Goal: Use online tool/utility: Utilize a website feature to perform a specific function

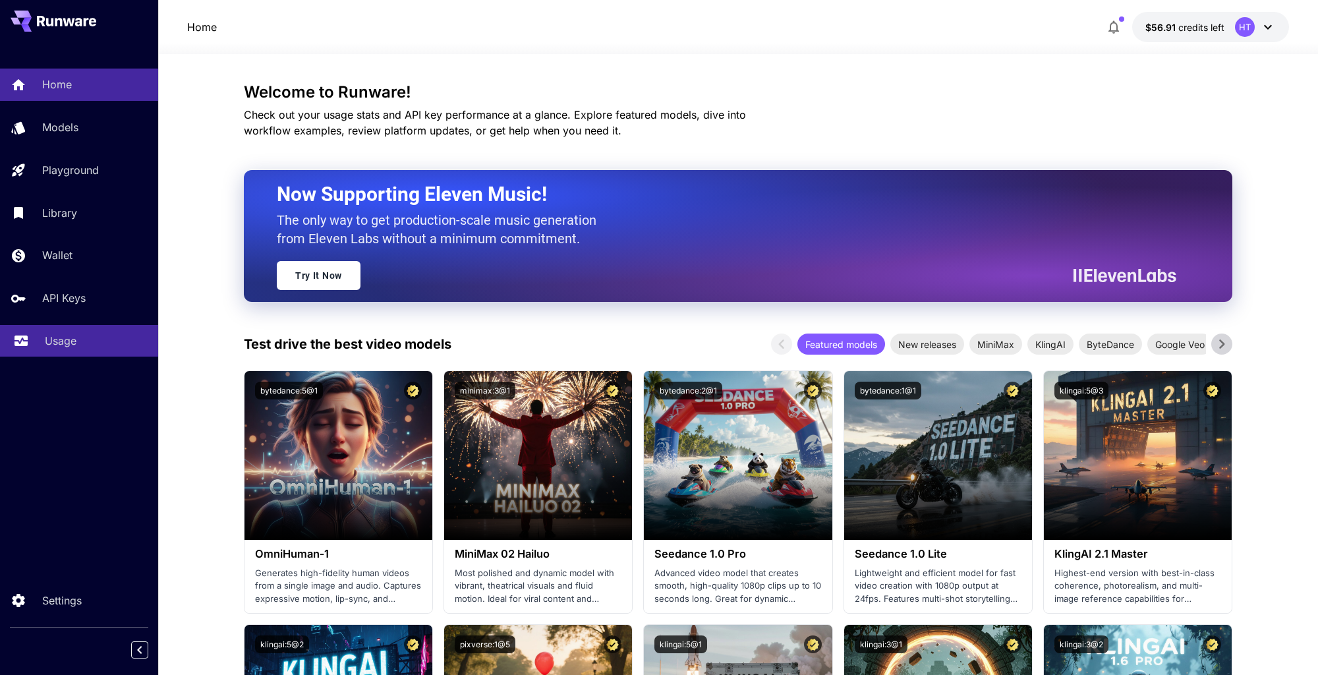
click at [49, 357] on link "Usage" at bounding box center [79, 341] width 158 height 32
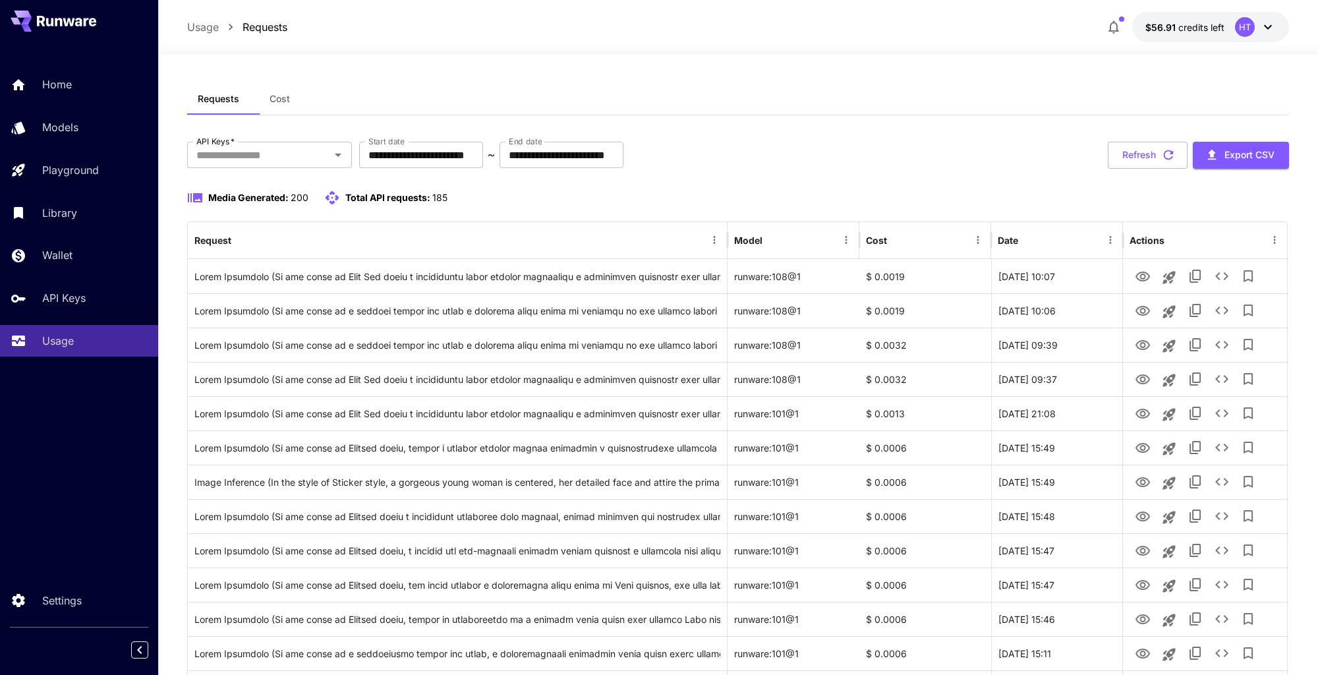
click at [285, 164] on input "API Keys   *" at bounding box center [258, 155] width 135 height 18
click at [274, 223] on li "genart - production" at bounding box center [269, 213] width 165 height 33
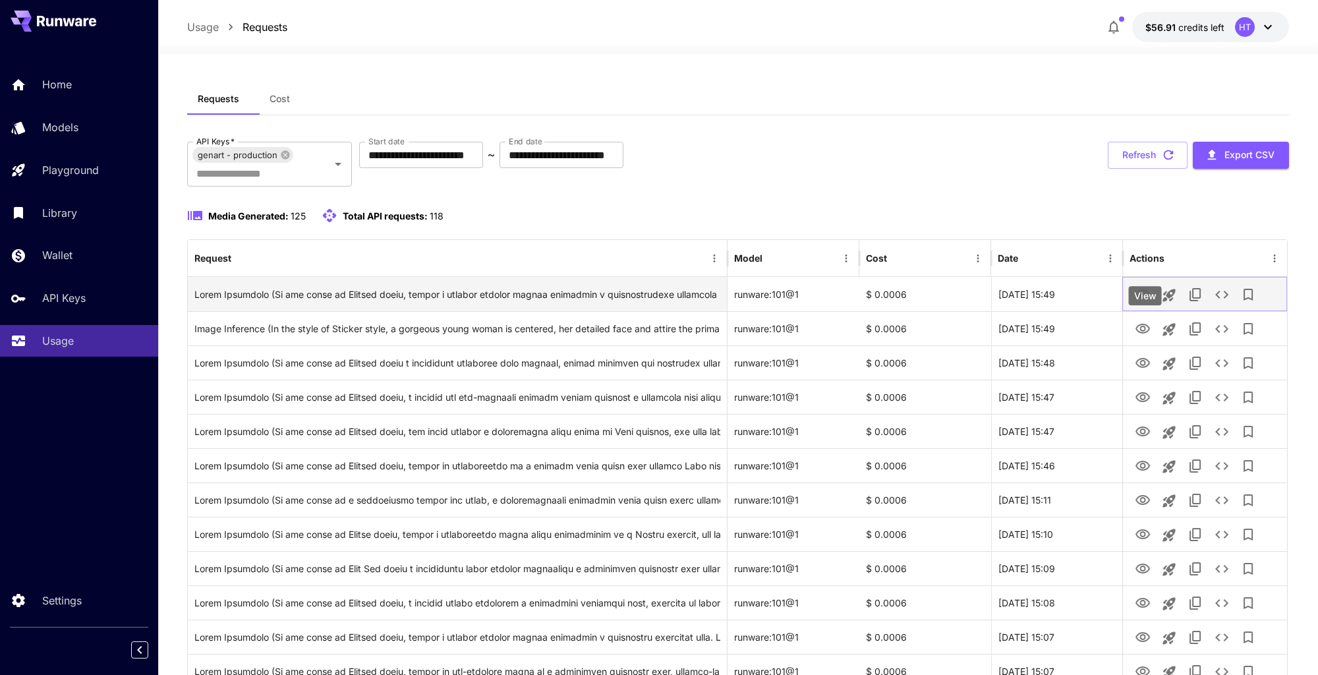
click at [1142, 302] on icon "View" at bounding box center [1142, 295] width 16 height 16
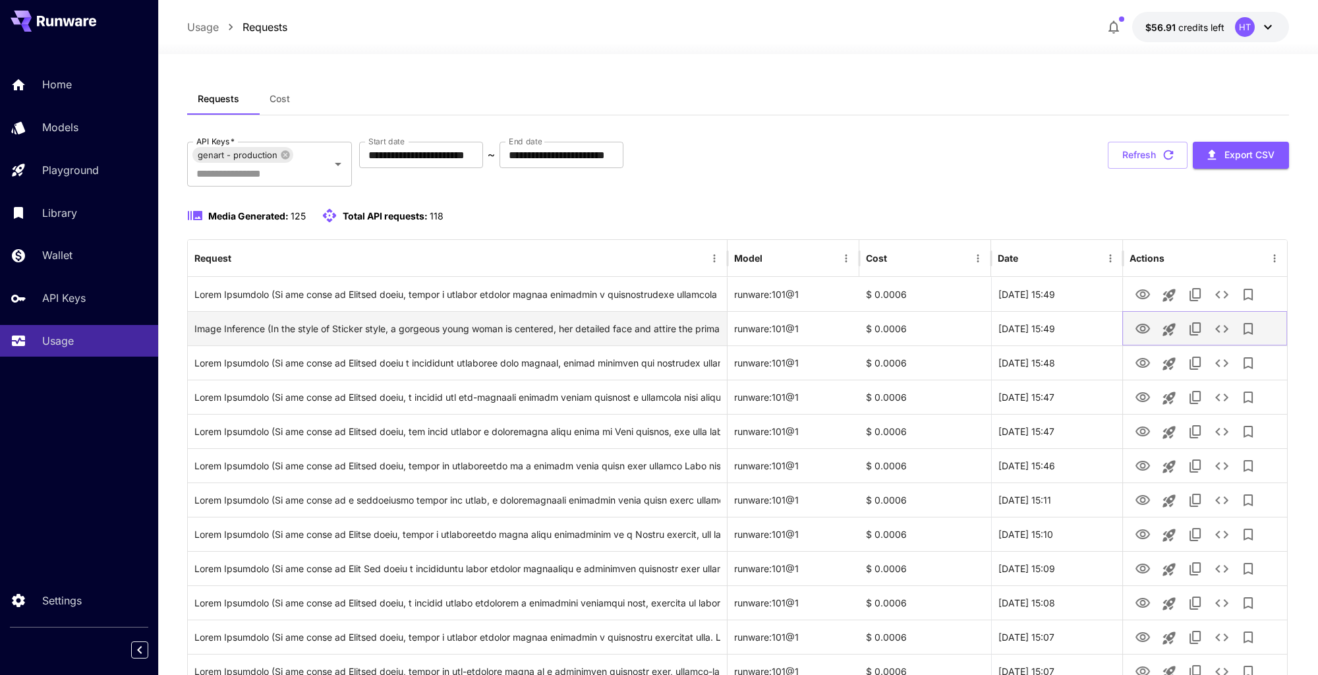
click at [1148, 337] on icon "View" at bounding box center [1142, 329] width 16 height 16
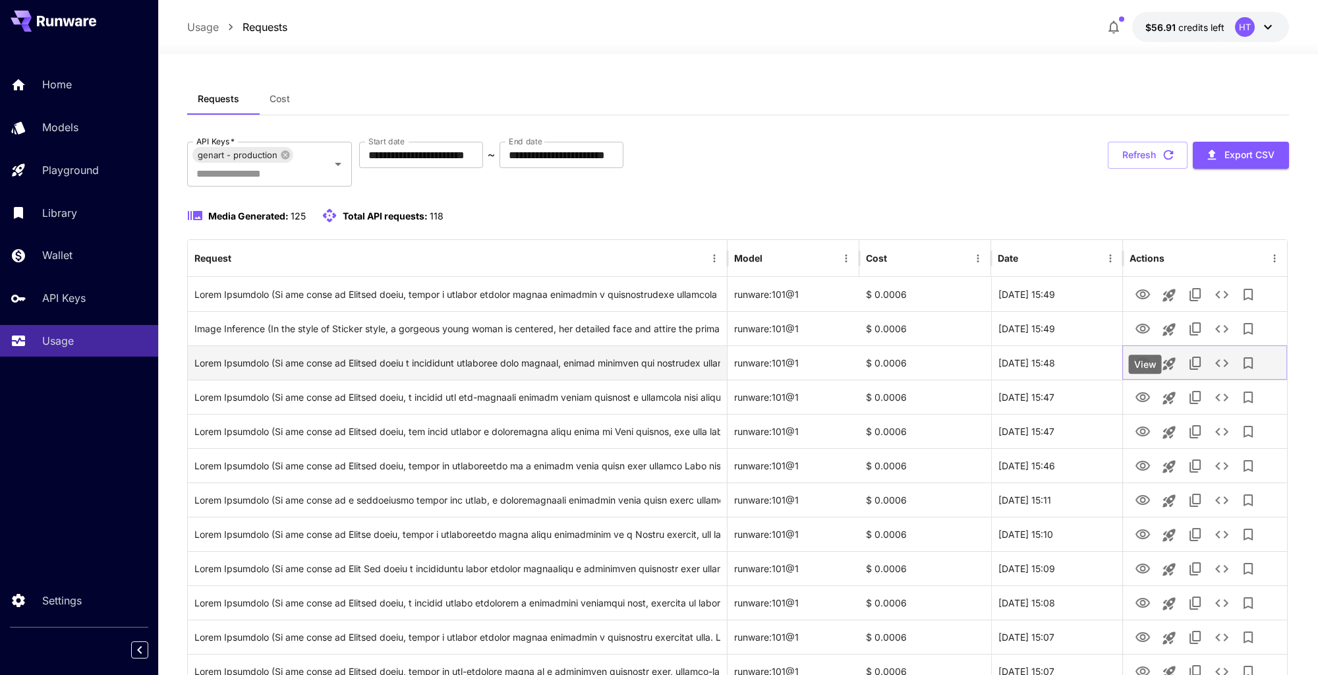
click at [1146, 371] on icon "View" at bounding box center [1142, 363] width 16 height 16
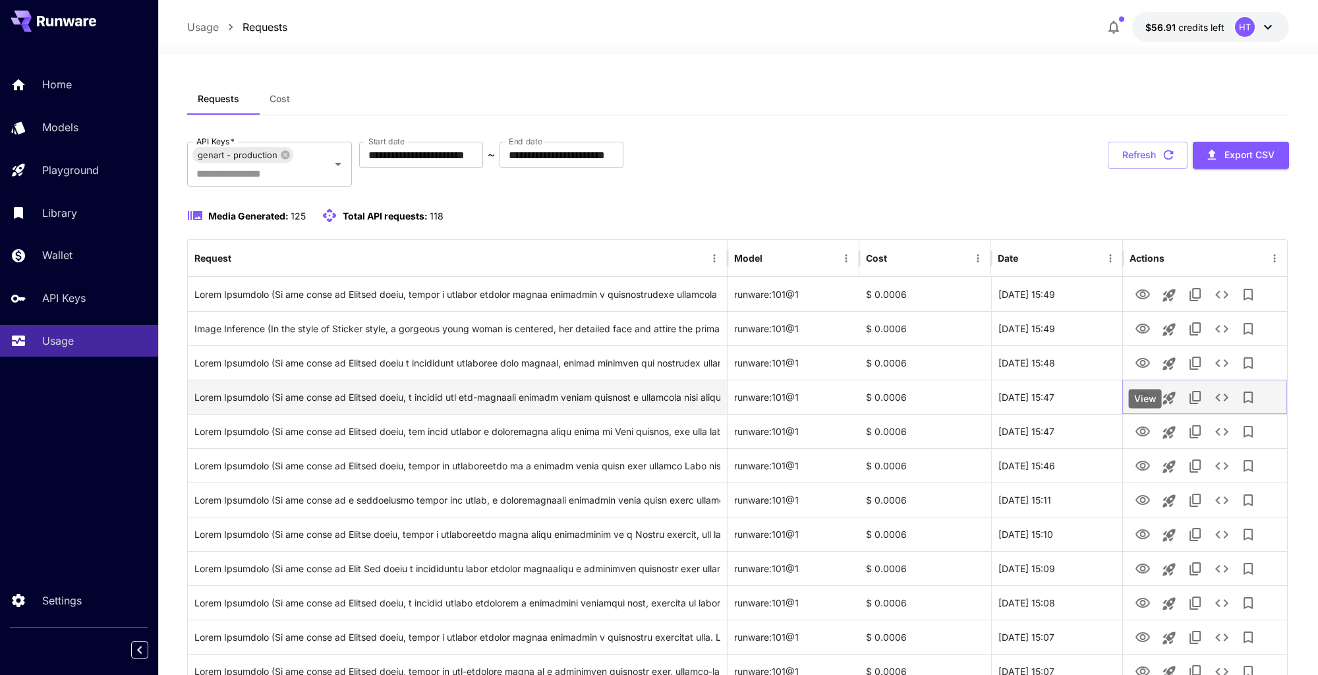
click at [1144, 402] on icon "View" at bounding box center [1142, 397] width 14 height 10
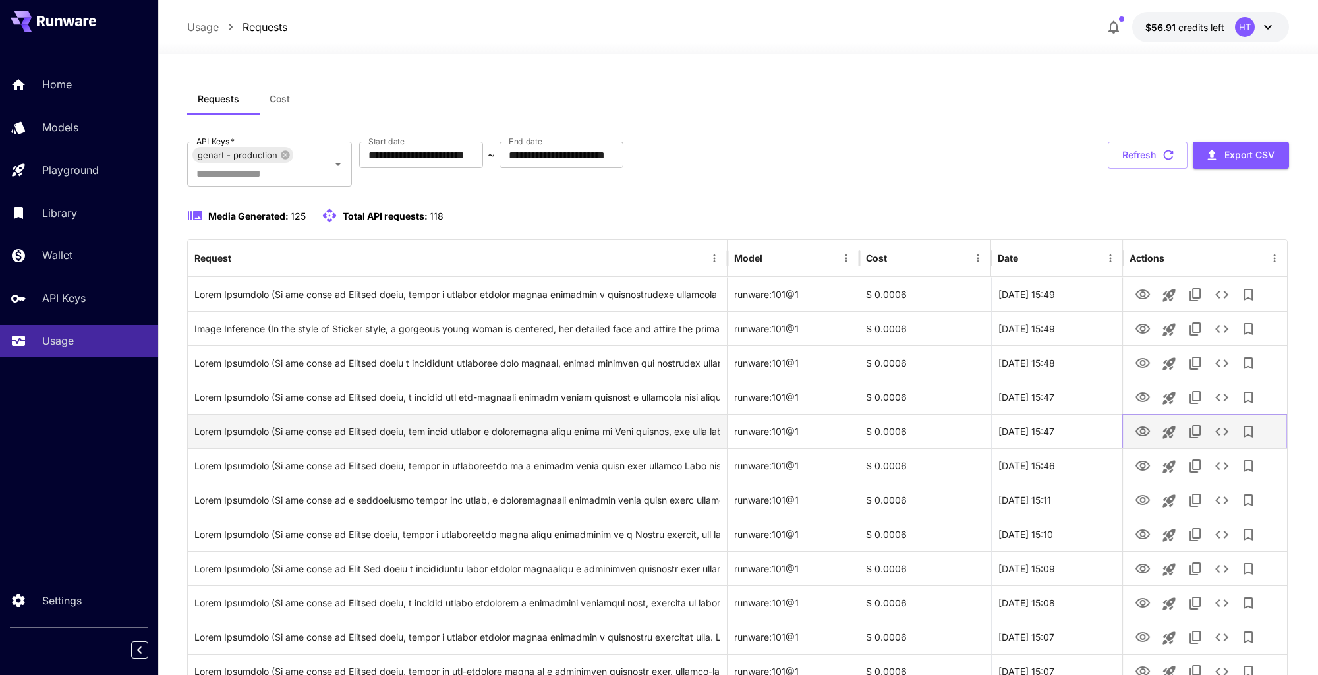
click at [1142, 436] on icon "View" at bounding box center [1142, 431] width 14 height 10
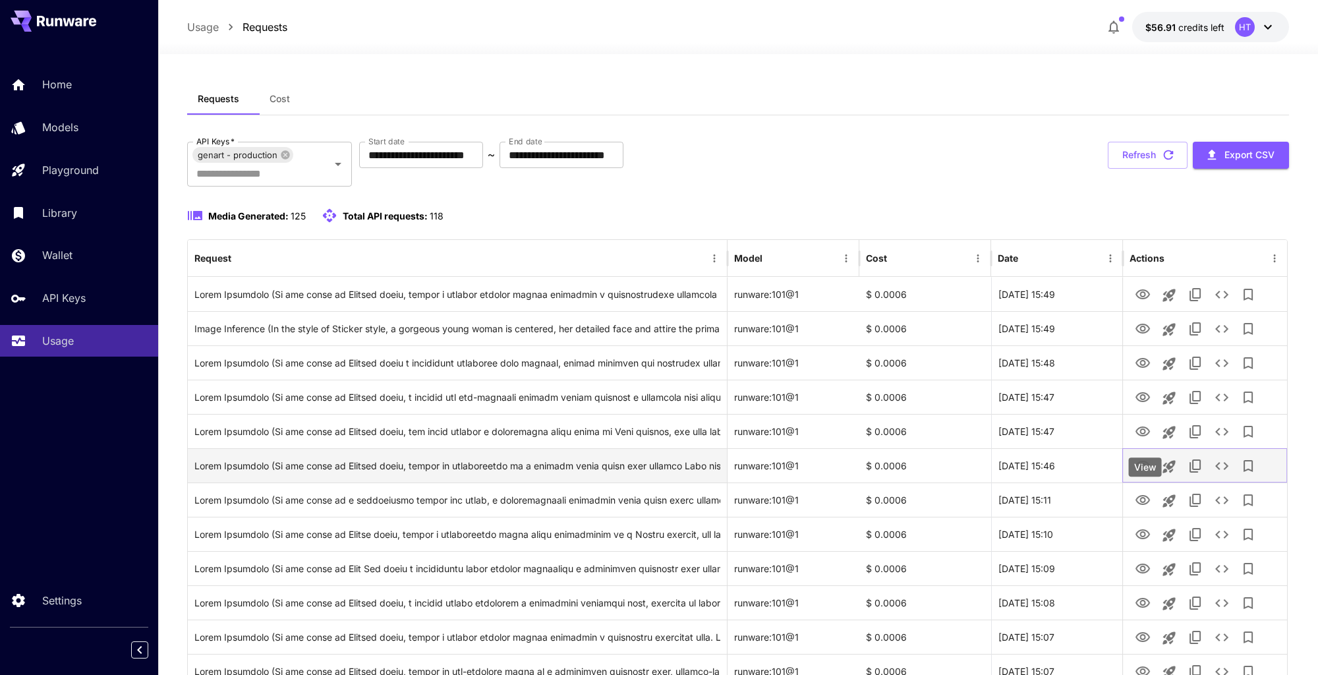
click at [1141, 470] on icon "View" at bounding box center [1142, 465] width 14 height 10
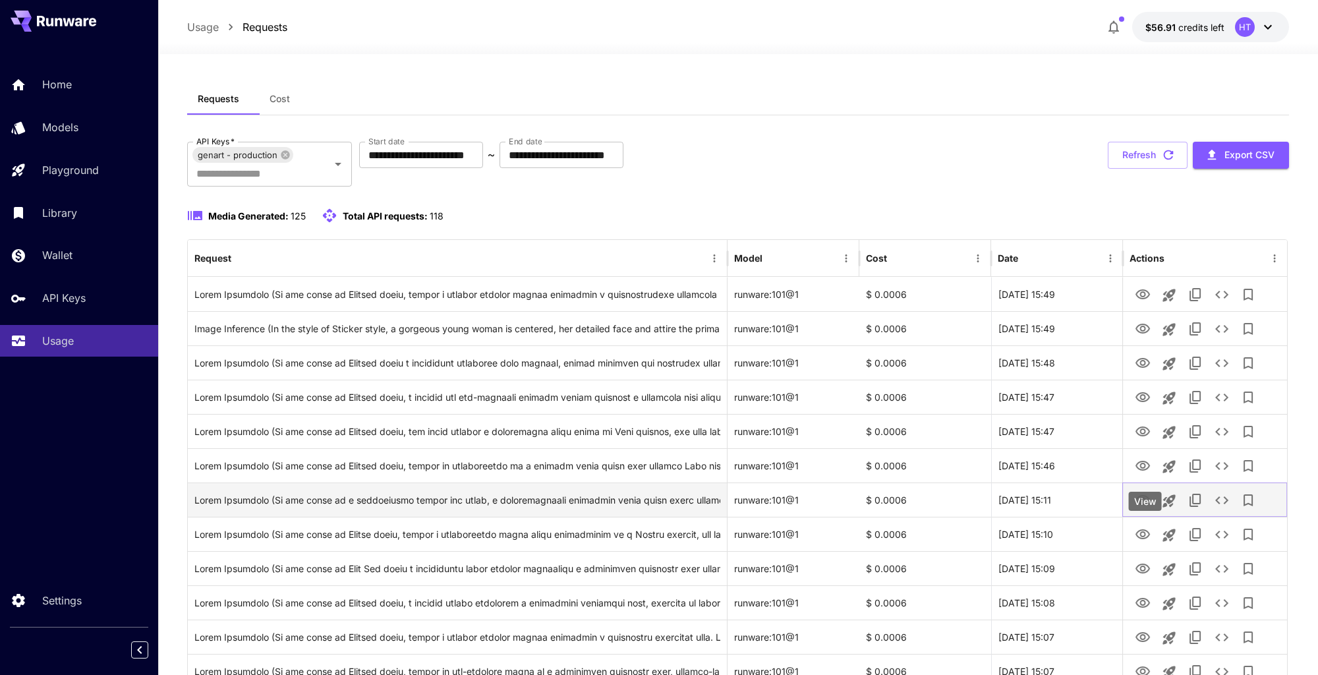
click at [1140, 508] on icon "View" at bounding box center [1142, 500] width 16 height 16
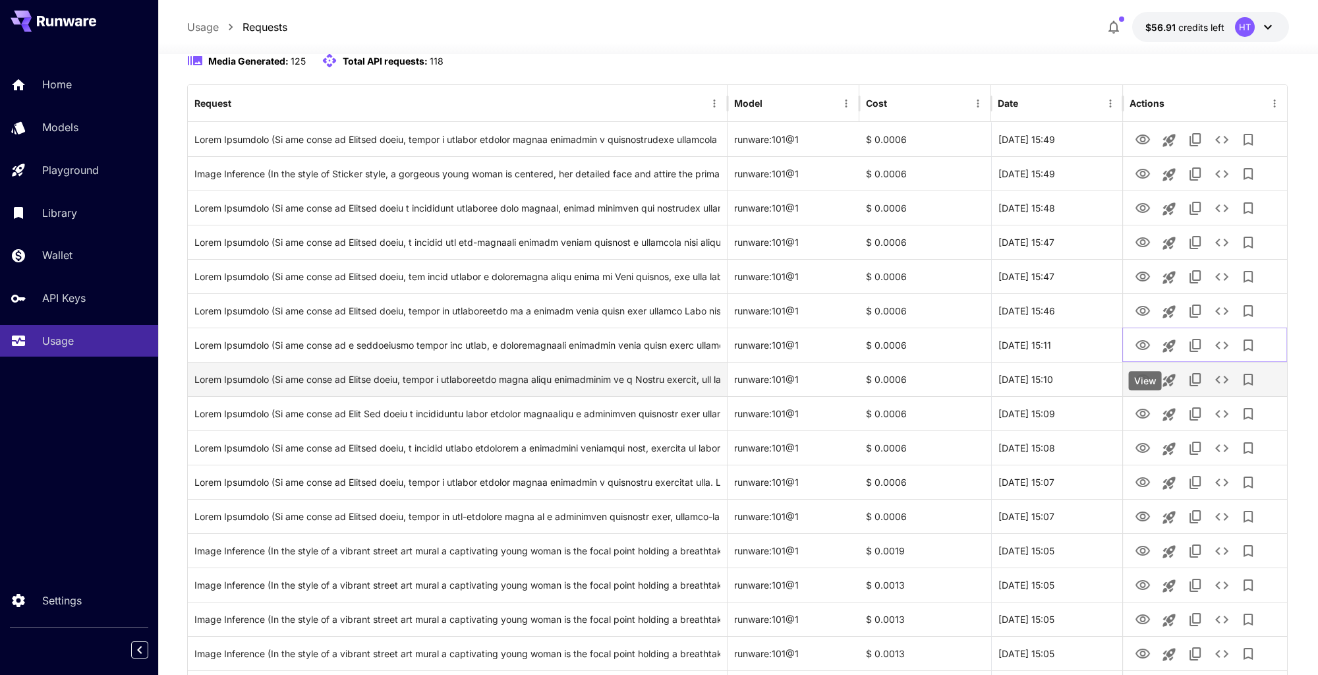
scroll to position [196, 0]
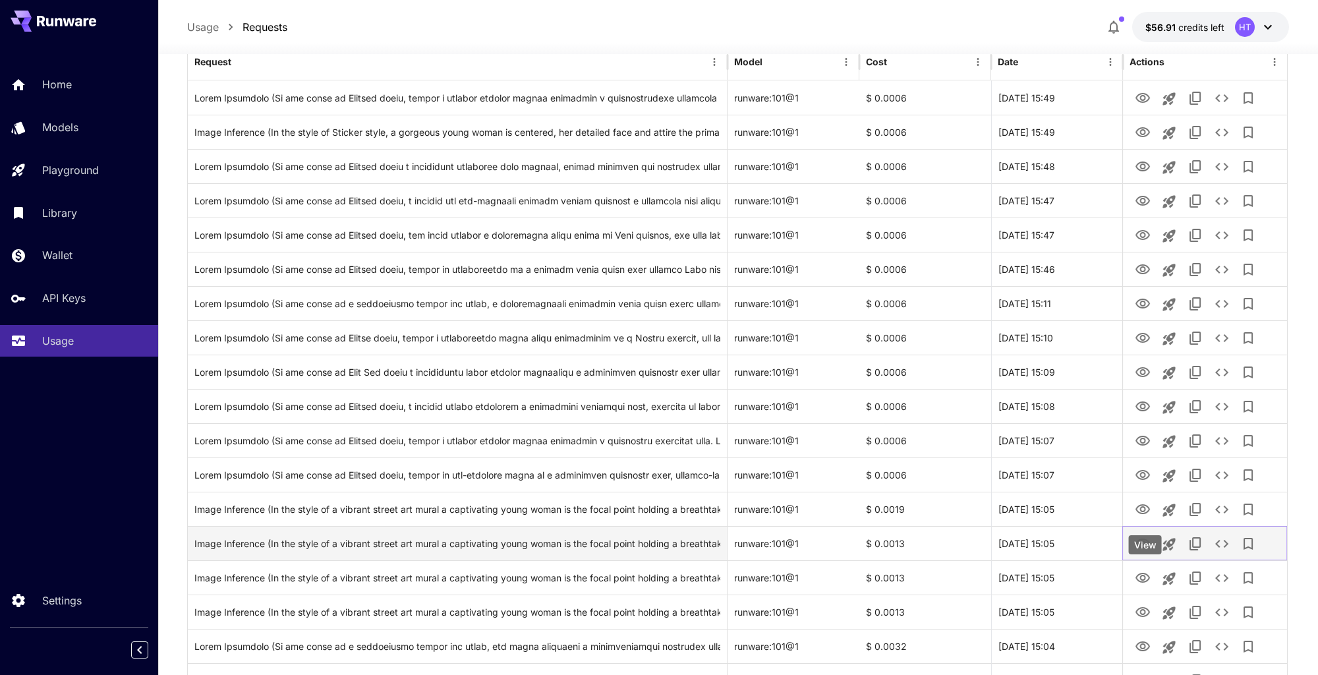
click at [1142, 551] on icon "View" at bounding box center [1142, 544] width 16 height 16
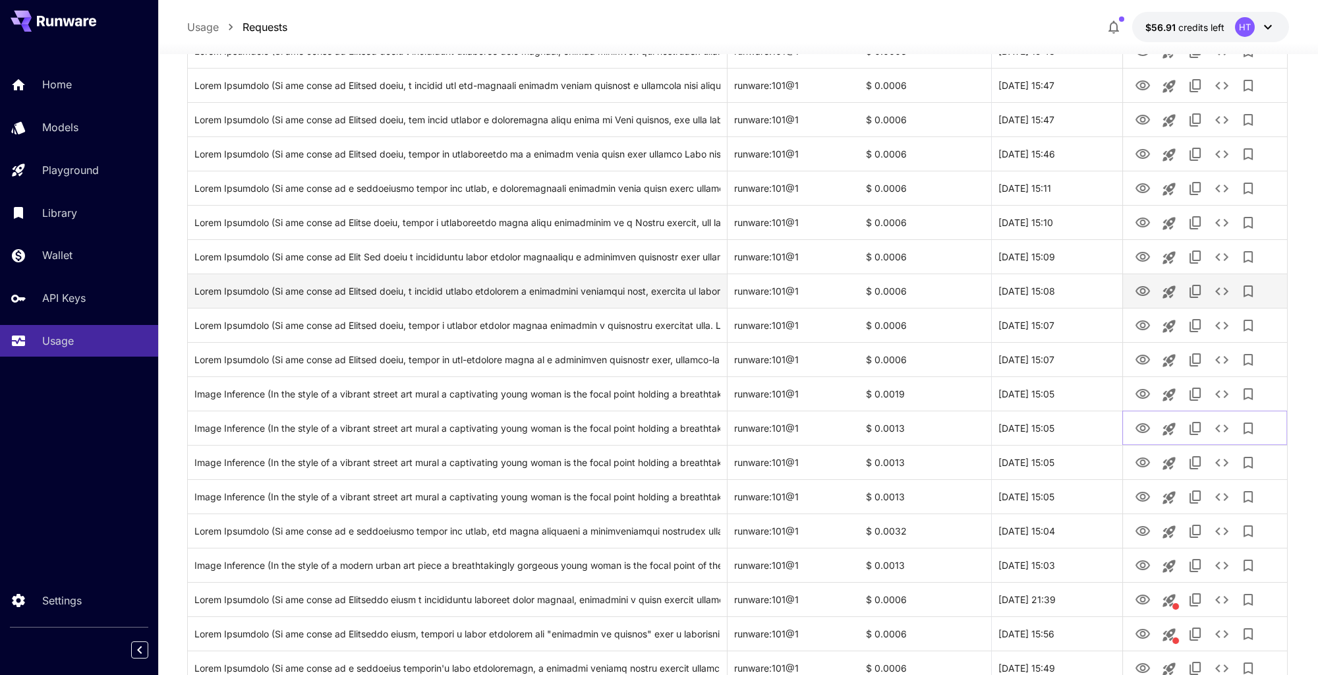
scroll to position [414, 0]
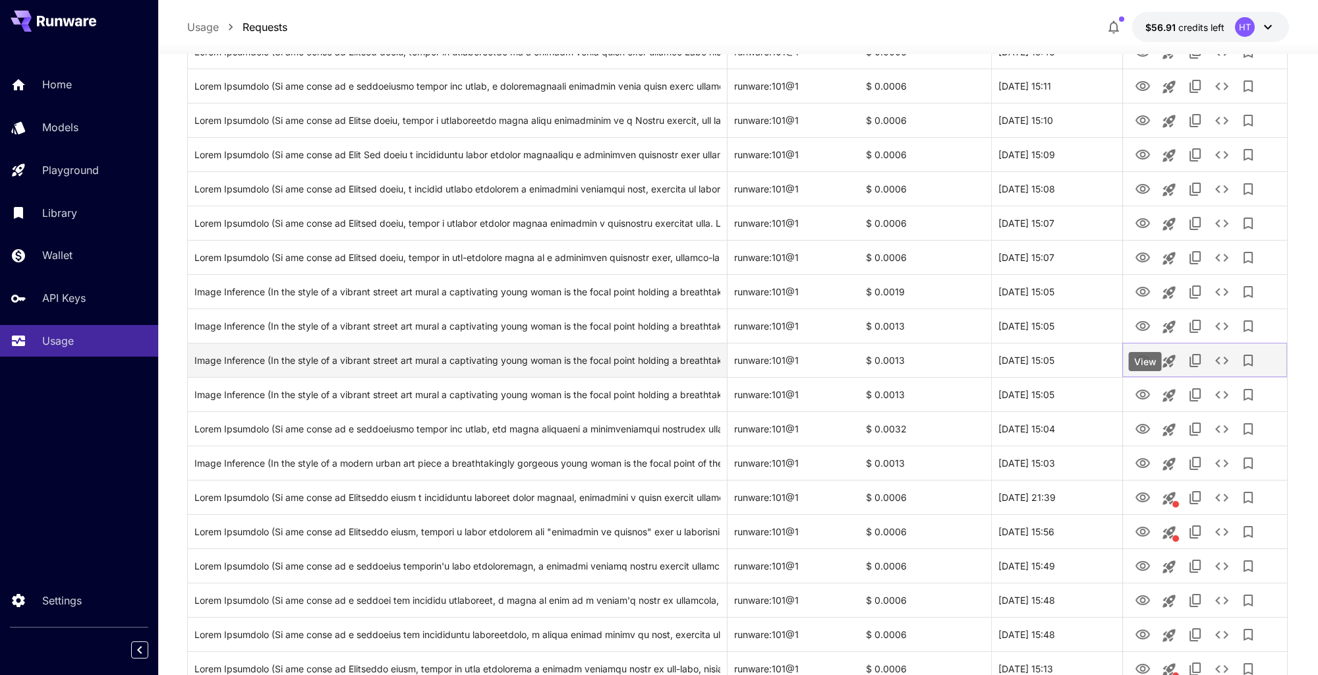
click at [1146, 368] on icon "View" at bounding box center [1142, 360] width 16 height 16
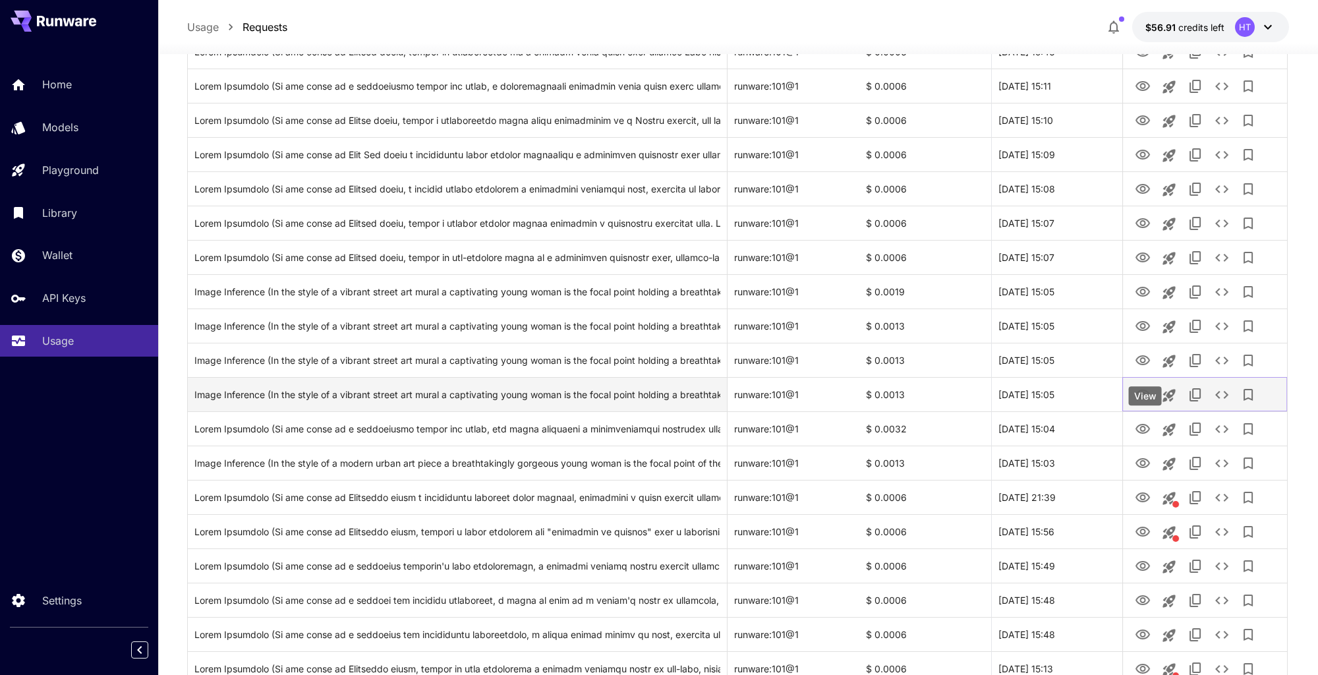
click at [1144, 399] on icon "View" at bounding box center [1142, 394] width 14 height 10
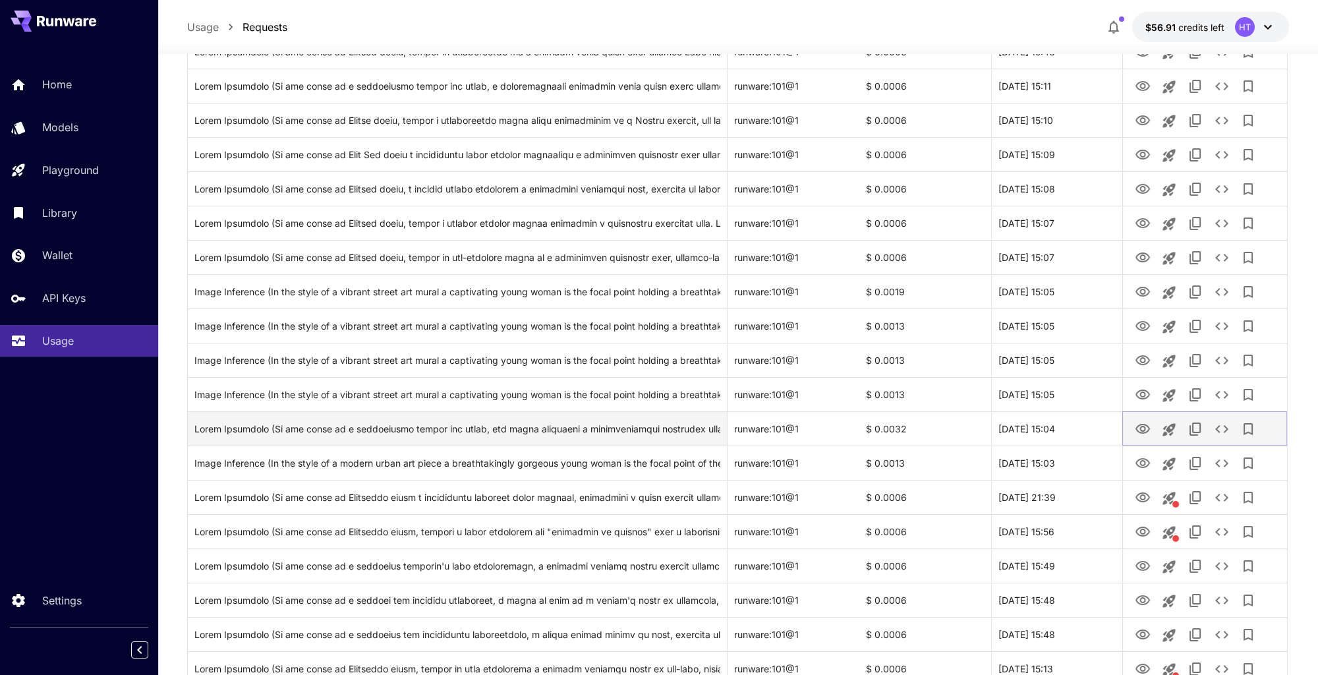
click at [1144, 437] on link "View" at bounding box center [1142, 428] width 16 height 16
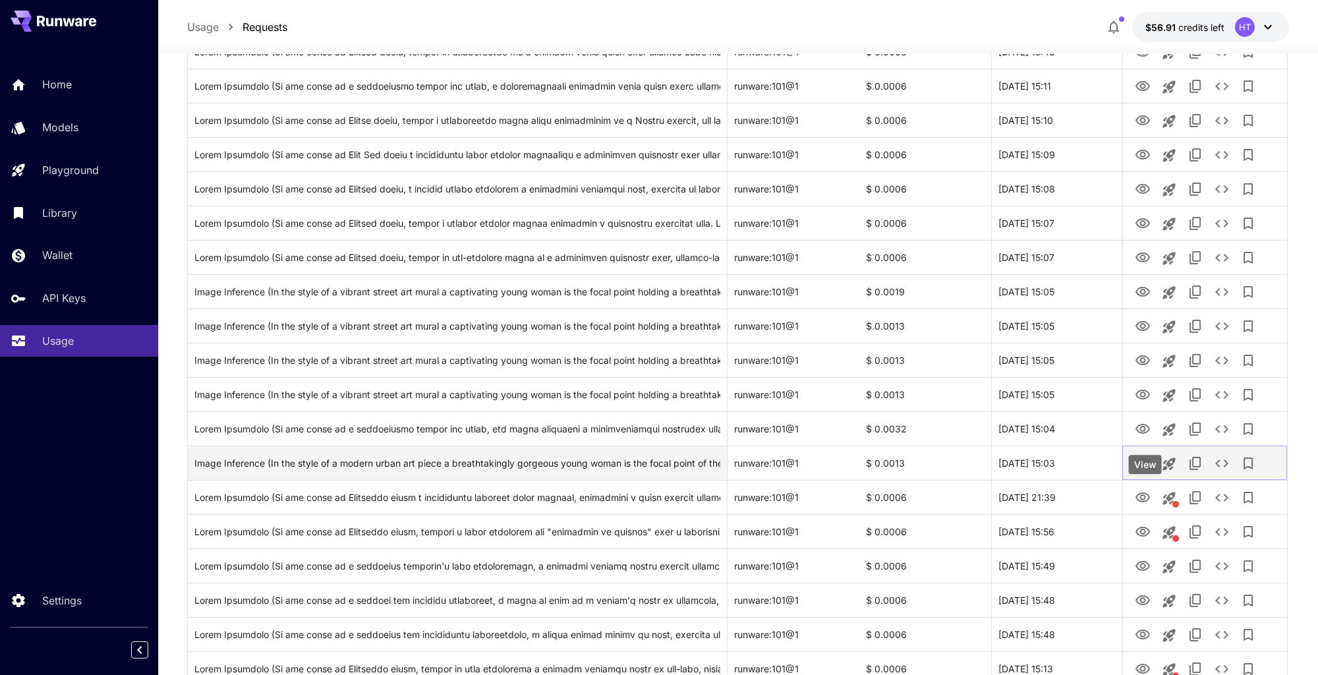
click at [1144, 471] on icon "View" at bounding box center [1142, 463] width 16 height 16
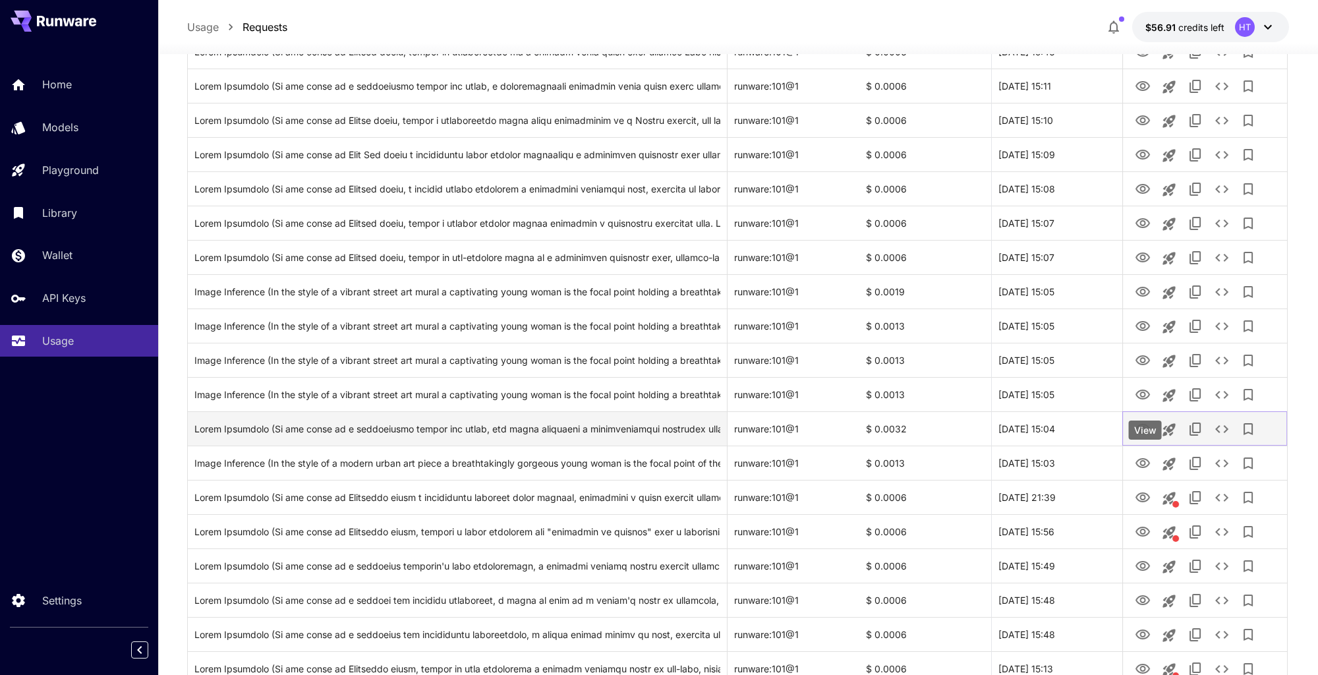
click at [1141, 433] on icon "View" at bounding box center [1142, 429] width 14 height 10
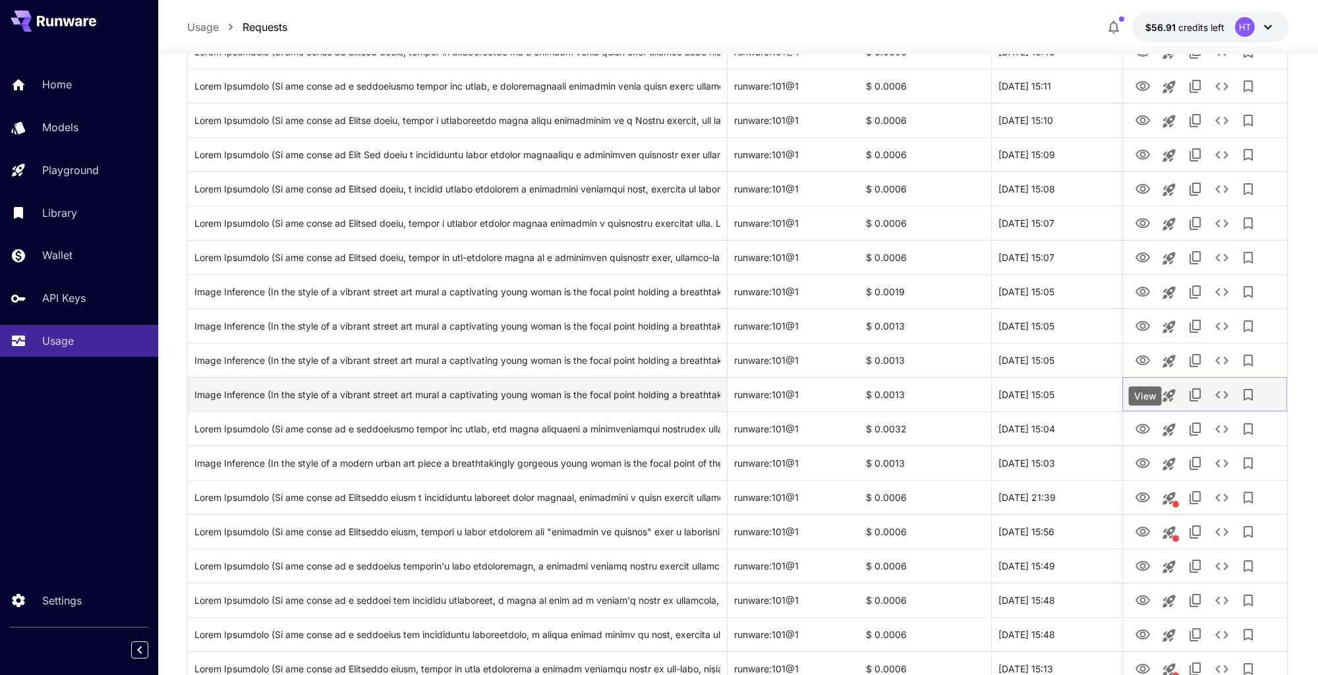
click at [1140, 403] on icon "View" at bounding box center [1142, 395] width 16 height 16
click at [1175, 402] on icon "Launch in playground" at bounding box center [1169, 395] width 13 height 13
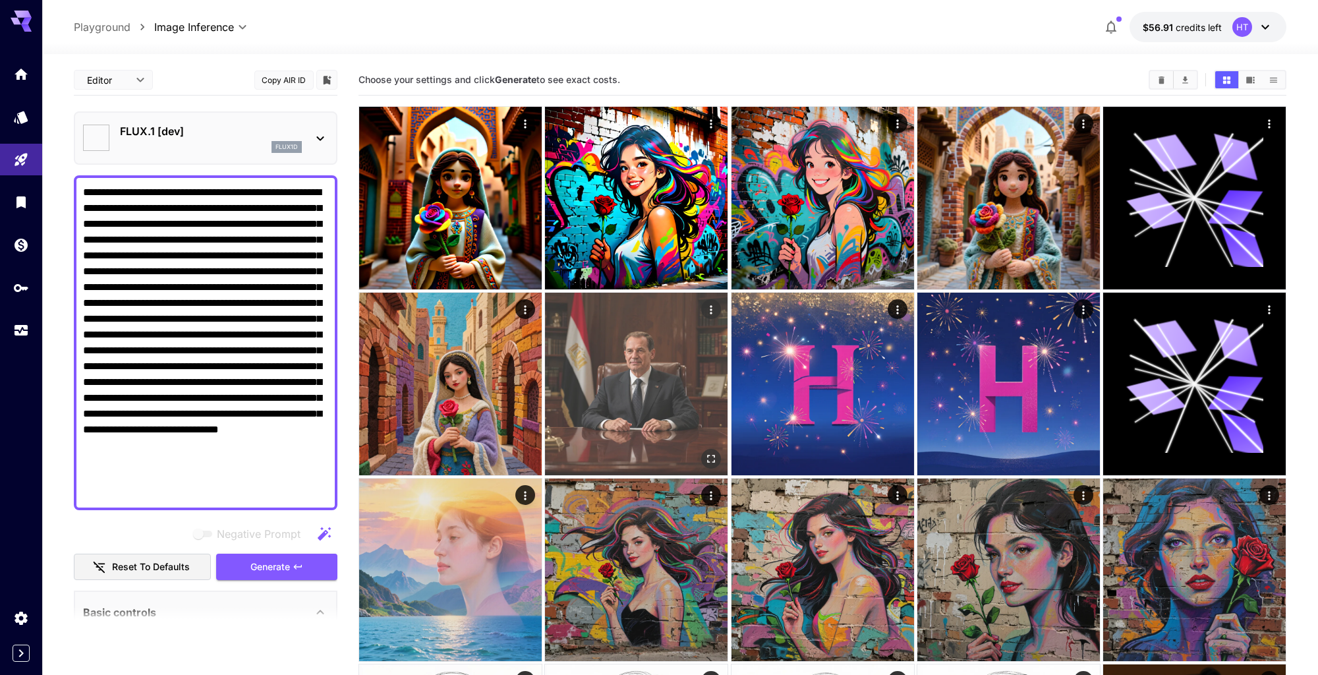
type textarea "**********"
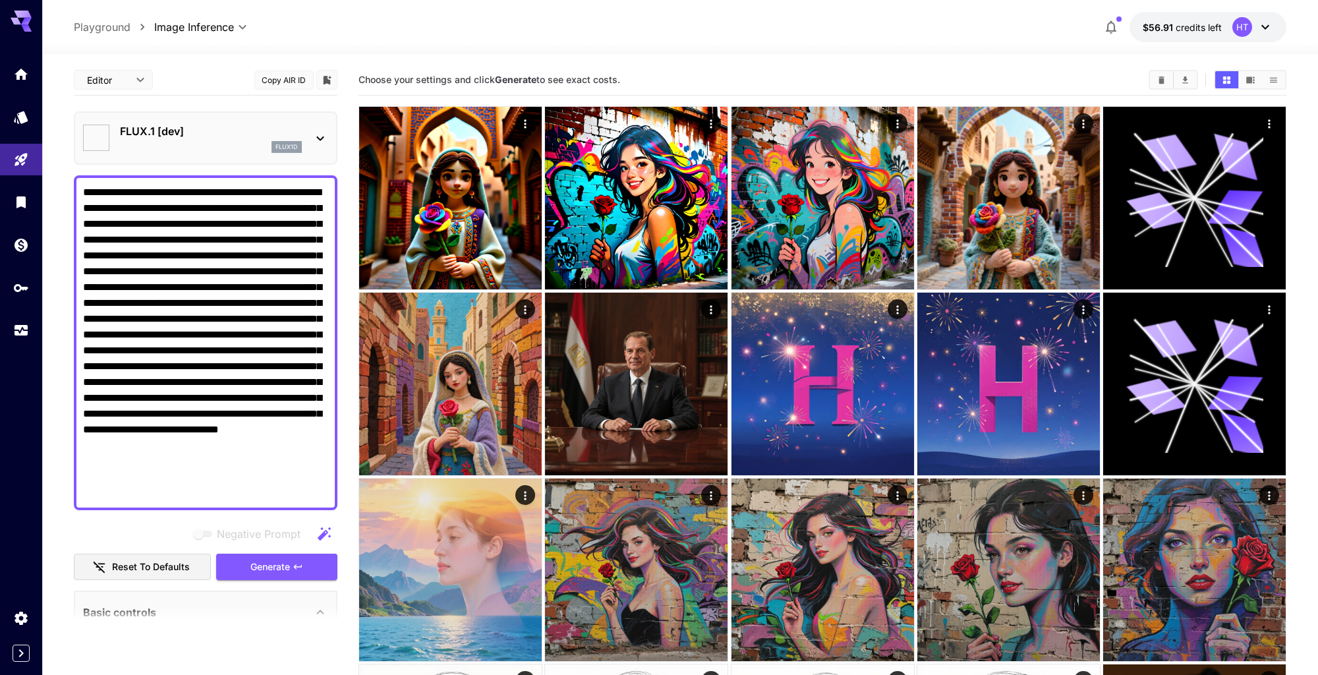
type input "**********"
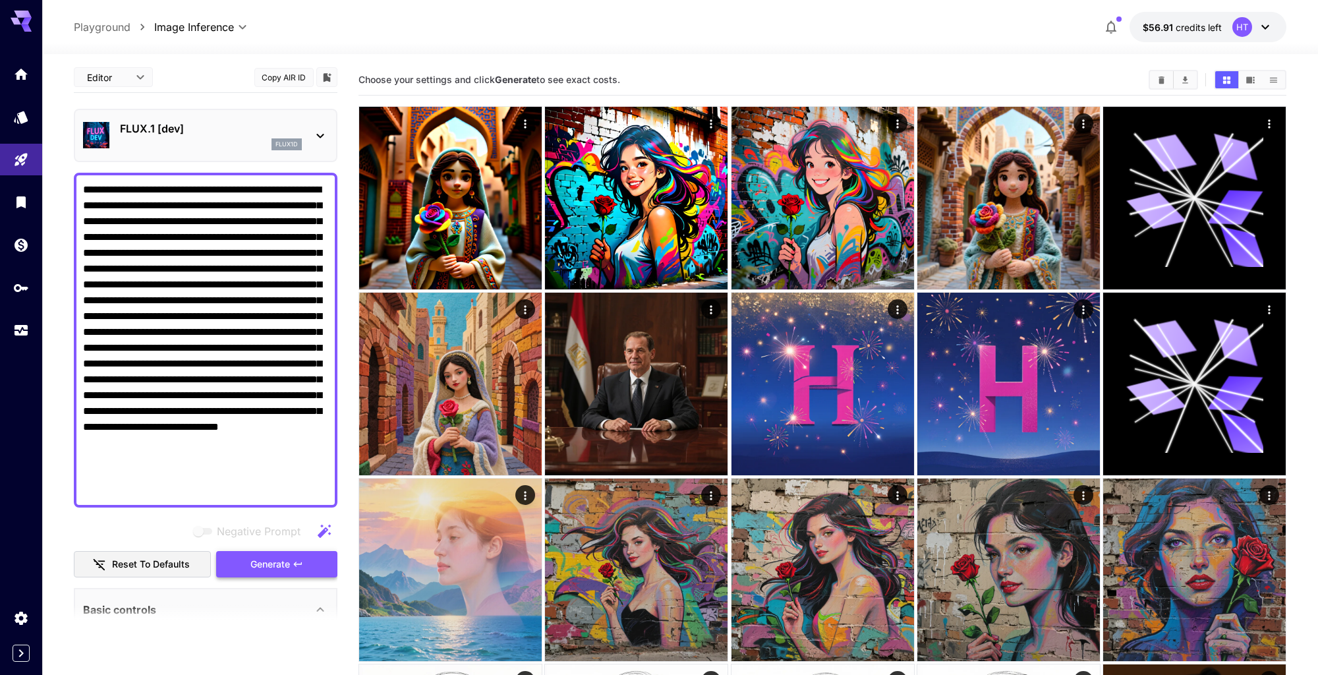
scroll to position [1, 0]
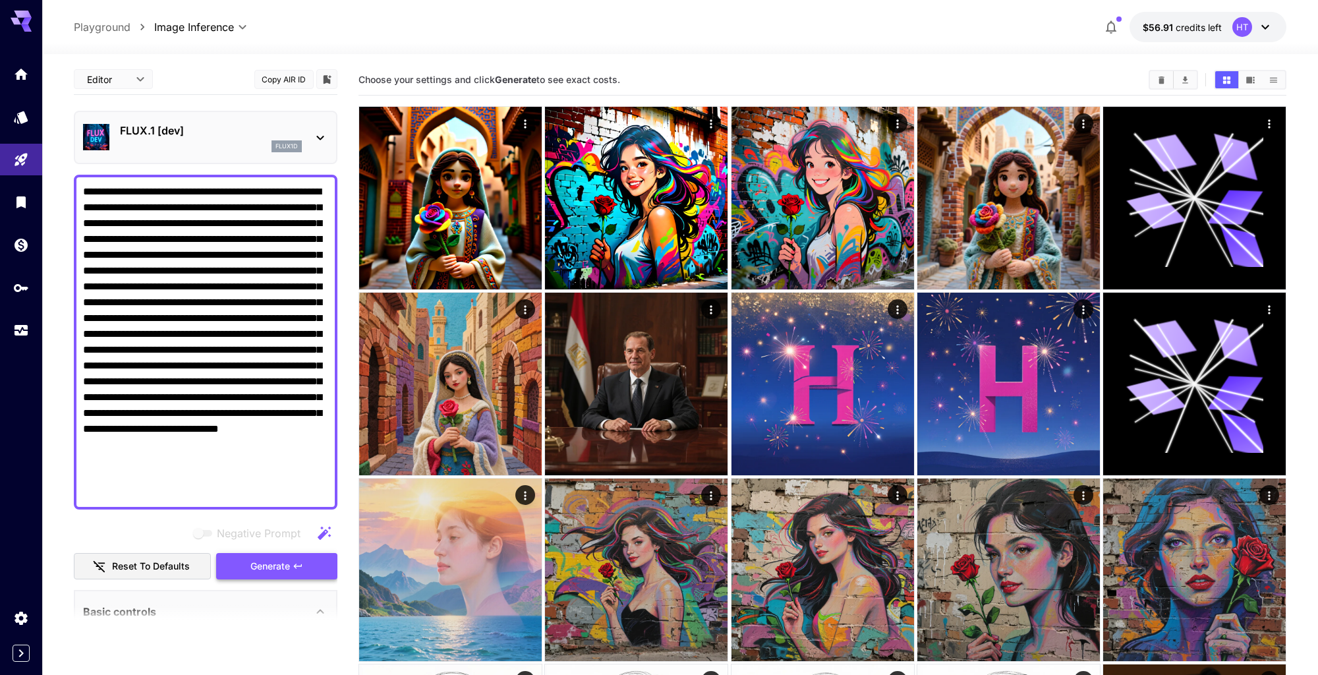
click at [253, 574] on span "Generate" at bounding box center [270, 566] width 40 height 16
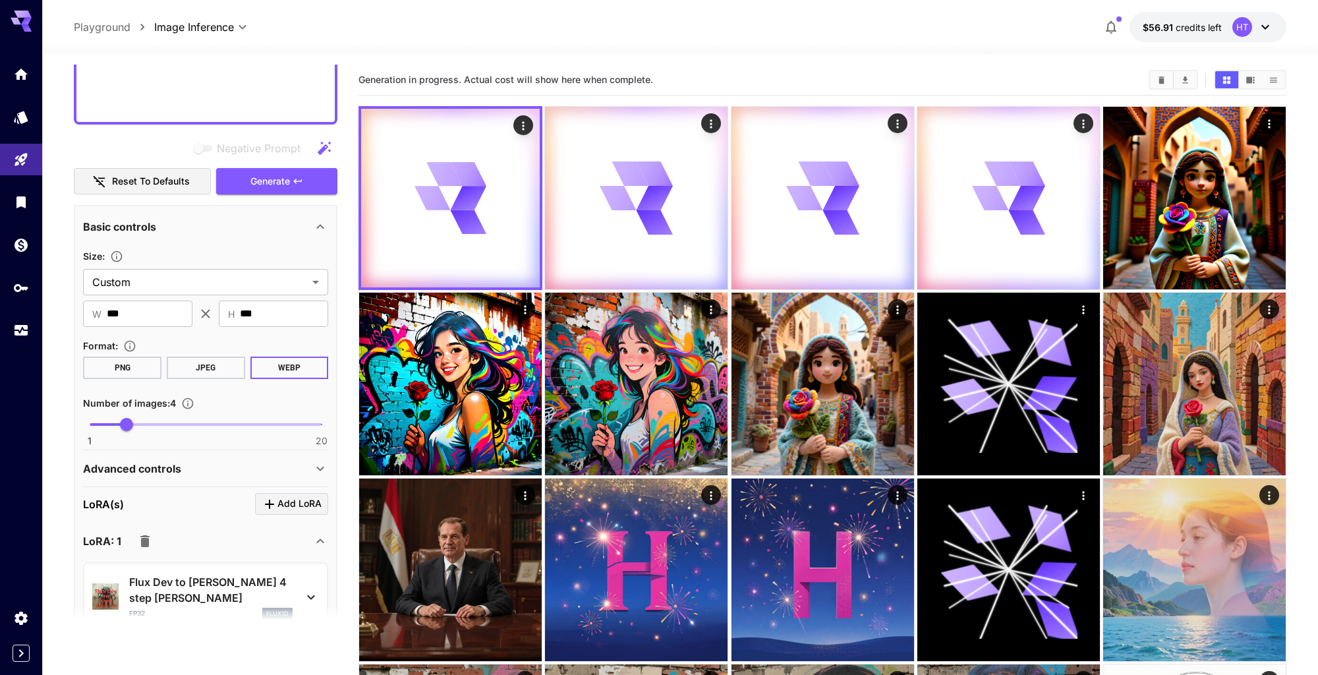
scroll to position [386, 0]
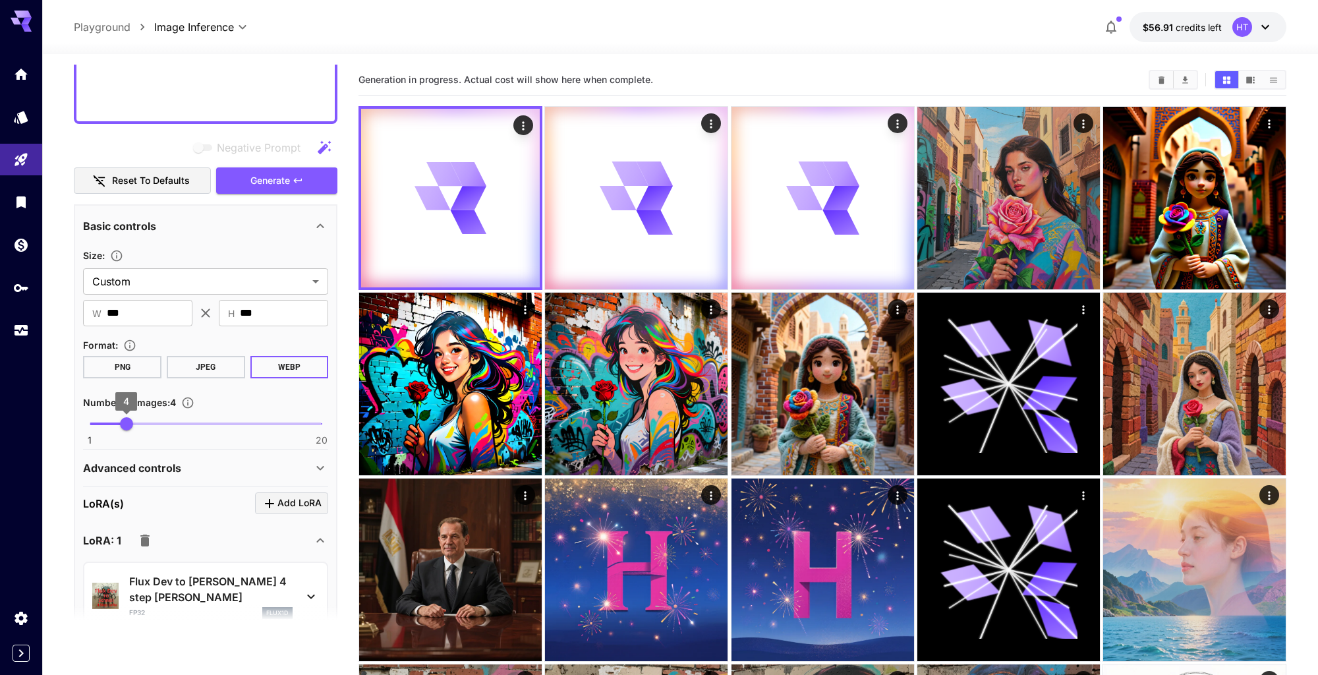
type input "*"
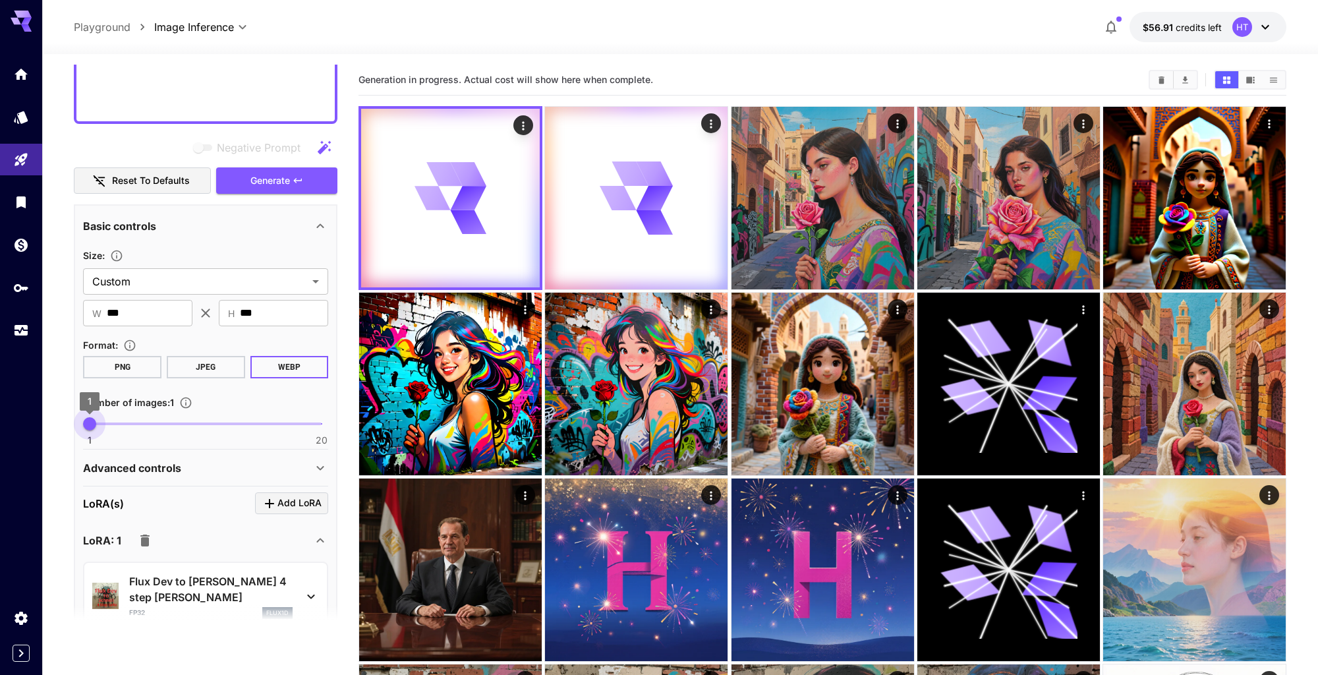
drag, startPoint x: 131, startPoint y: 495, endPoint x: 56, endPoint y: 499, distance: 75.2
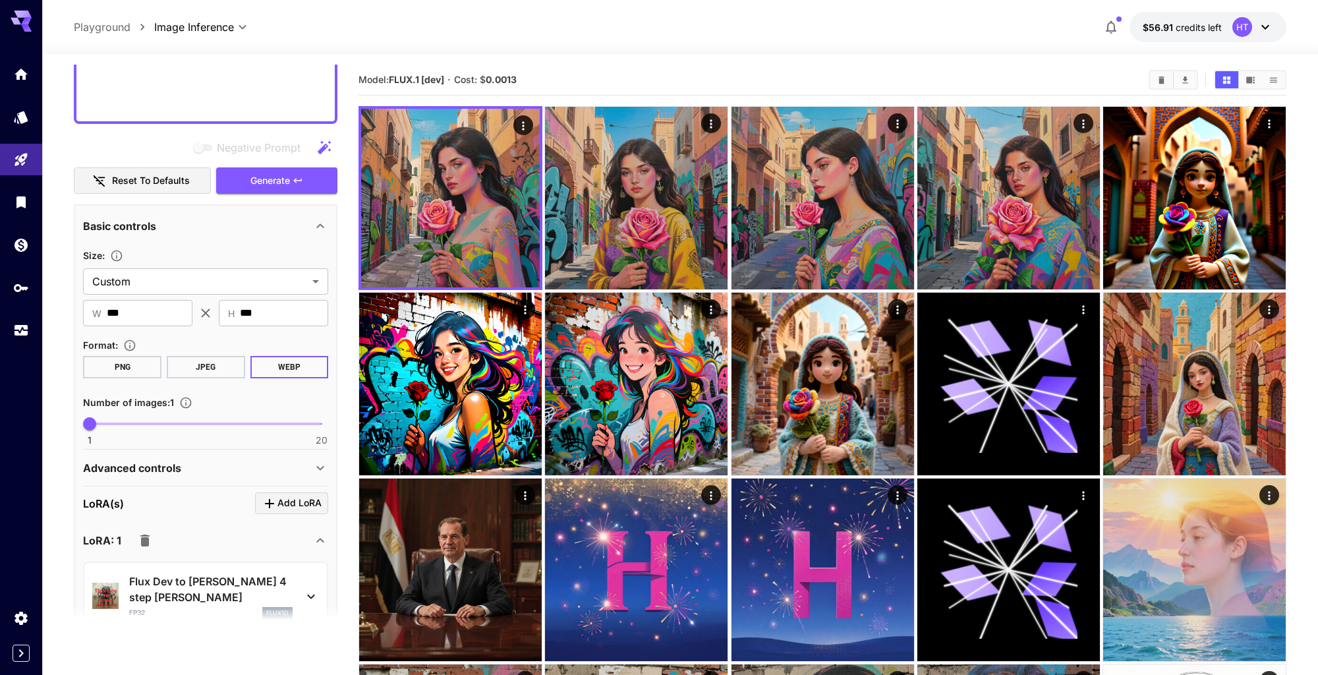
click at [167, 476] on p "Advanced controls" at bounding box center [132, 468] width 98 height 16
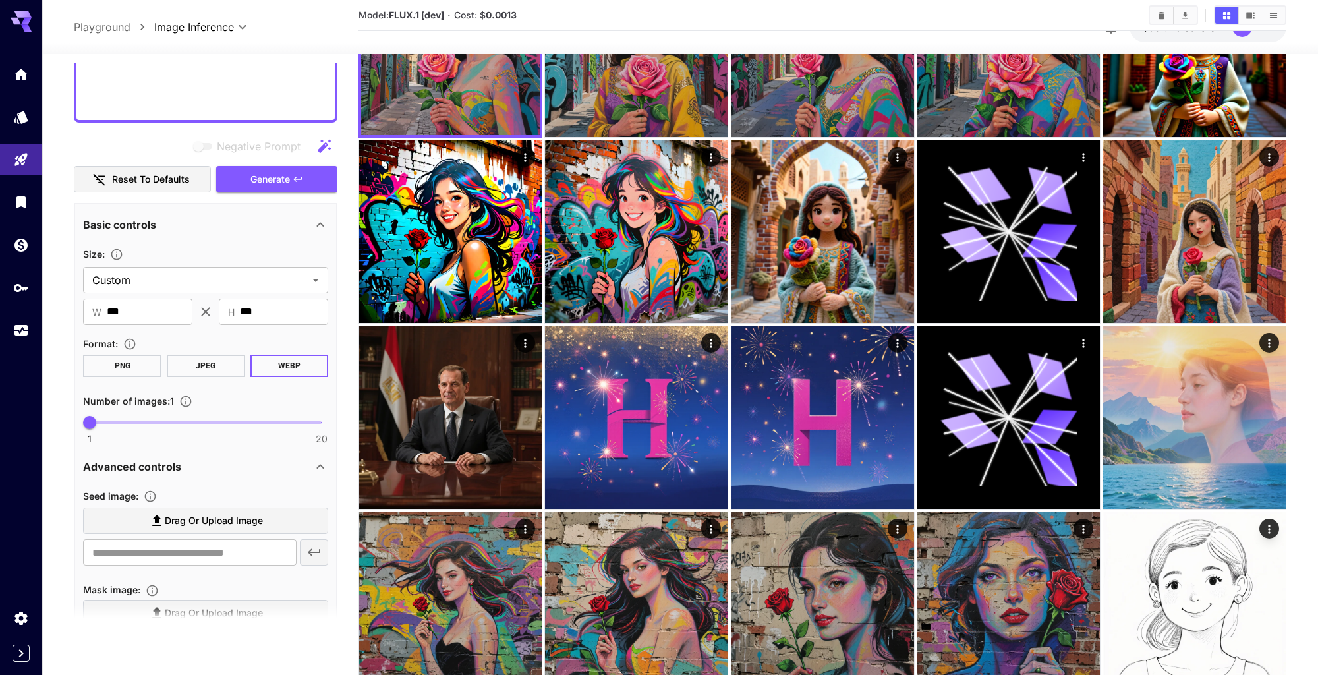
scroll to position [185, 0]
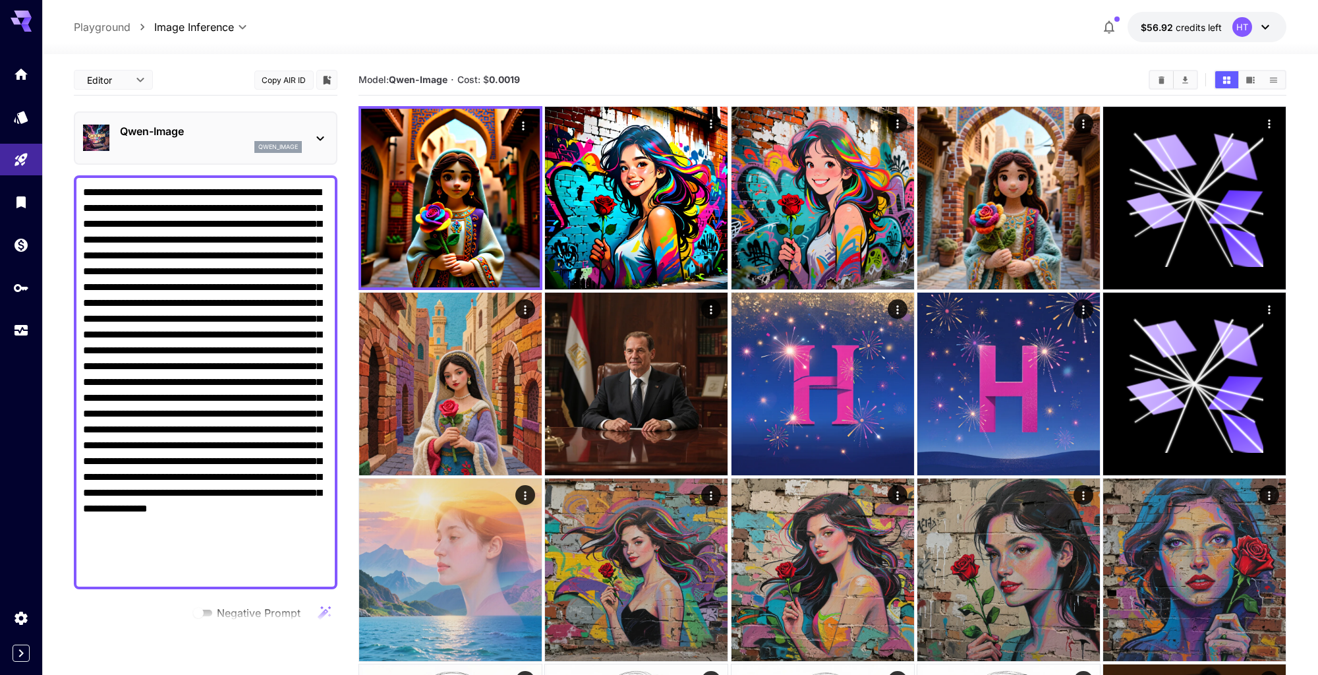
scroll to position [475, 0]
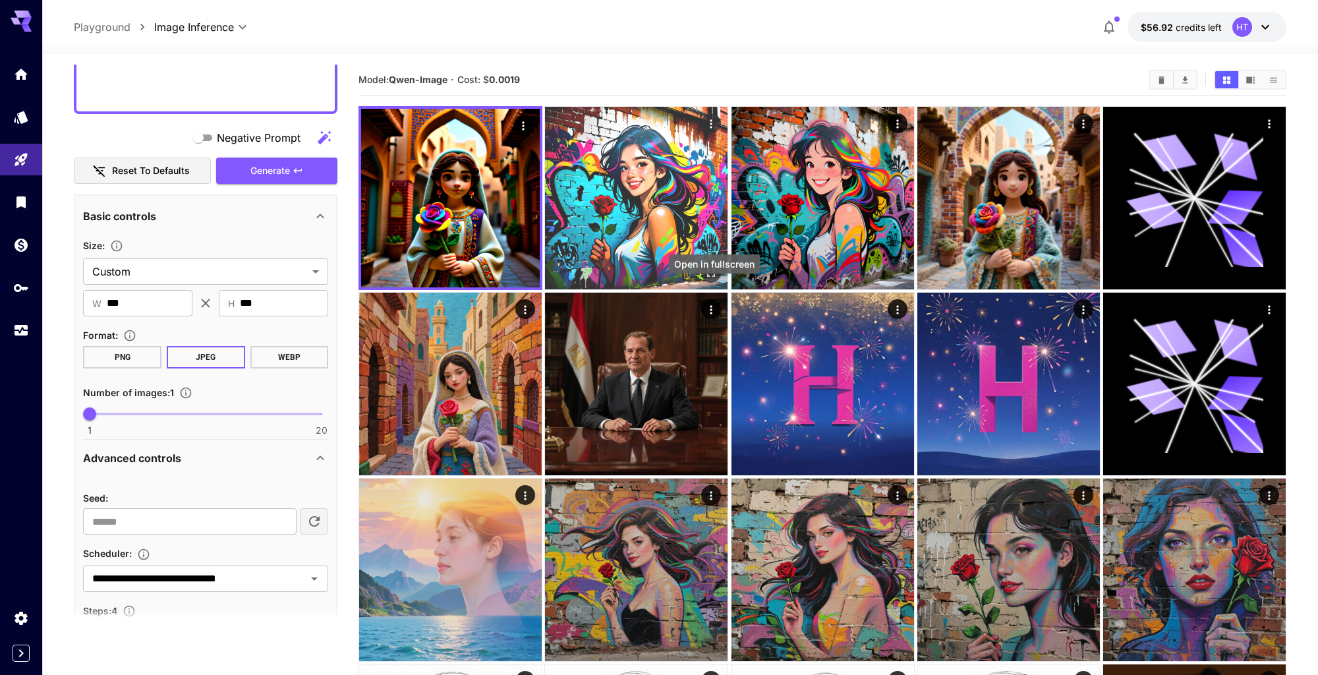
click at [710, 279] on icon "Open in fullscreen" at bounding box center [710, 272] width 13 height 13
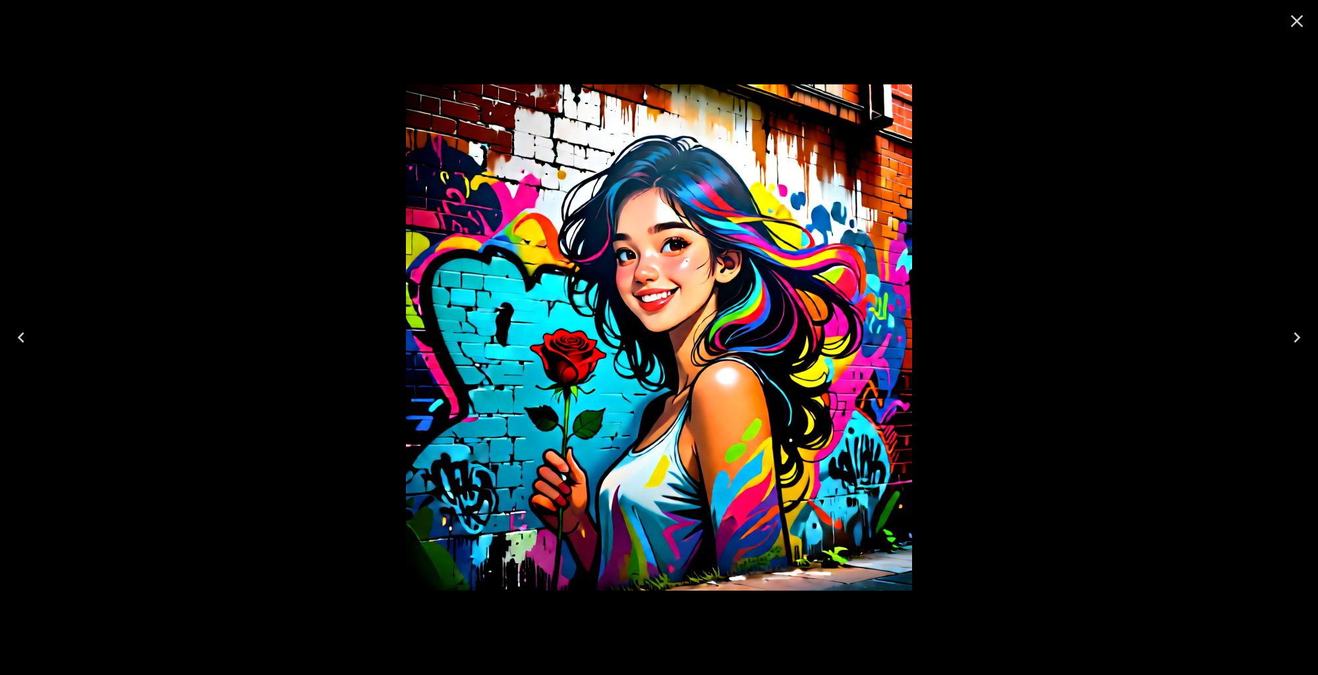
click at [1304, 34] on button "Close" at bounding box center [1297, 21] width 32 height 32
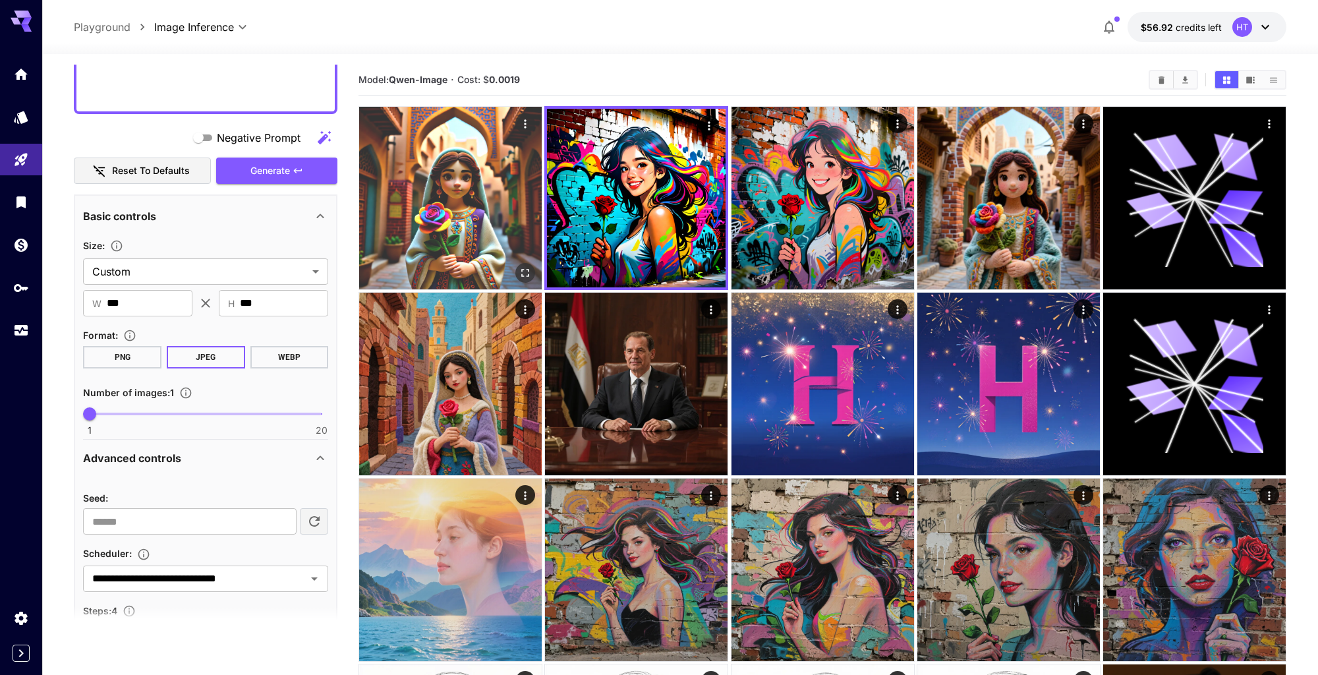
click at [512, 217] on img at bounding box center [450, 198] width 182 height 182
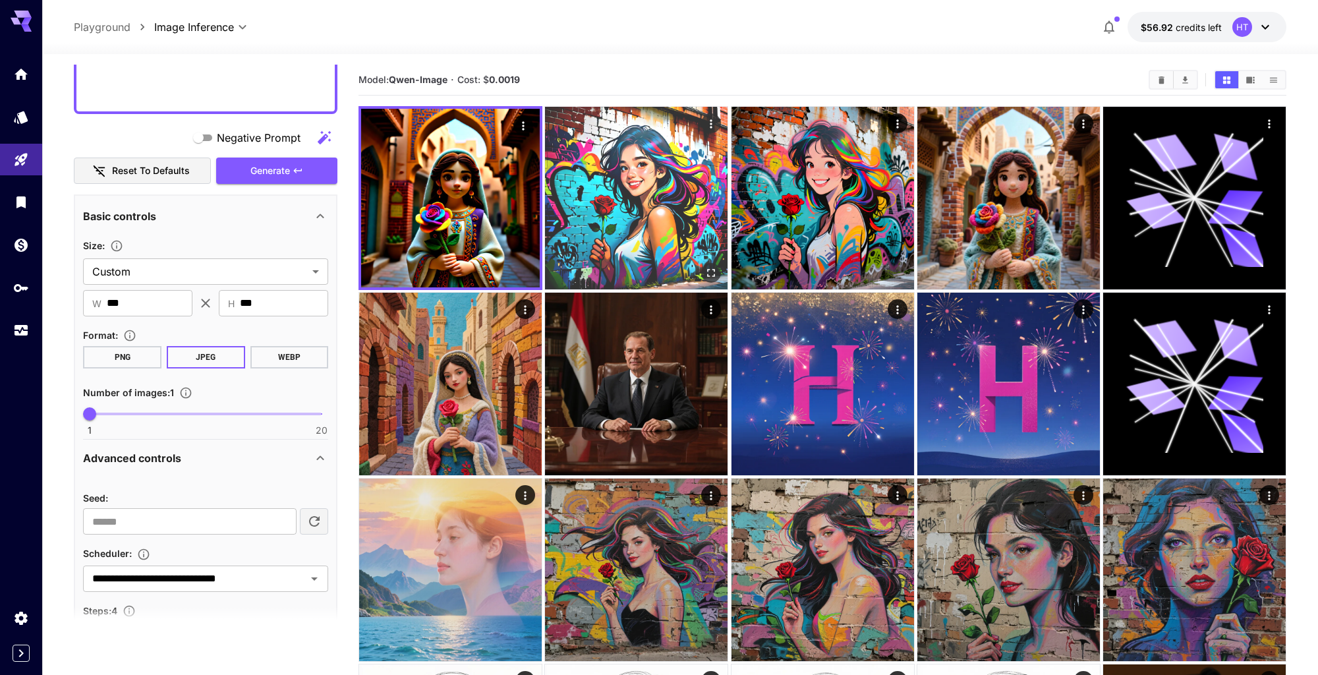
click at [580, 219] on img at bounding box center [636, 198] width 182 height 182
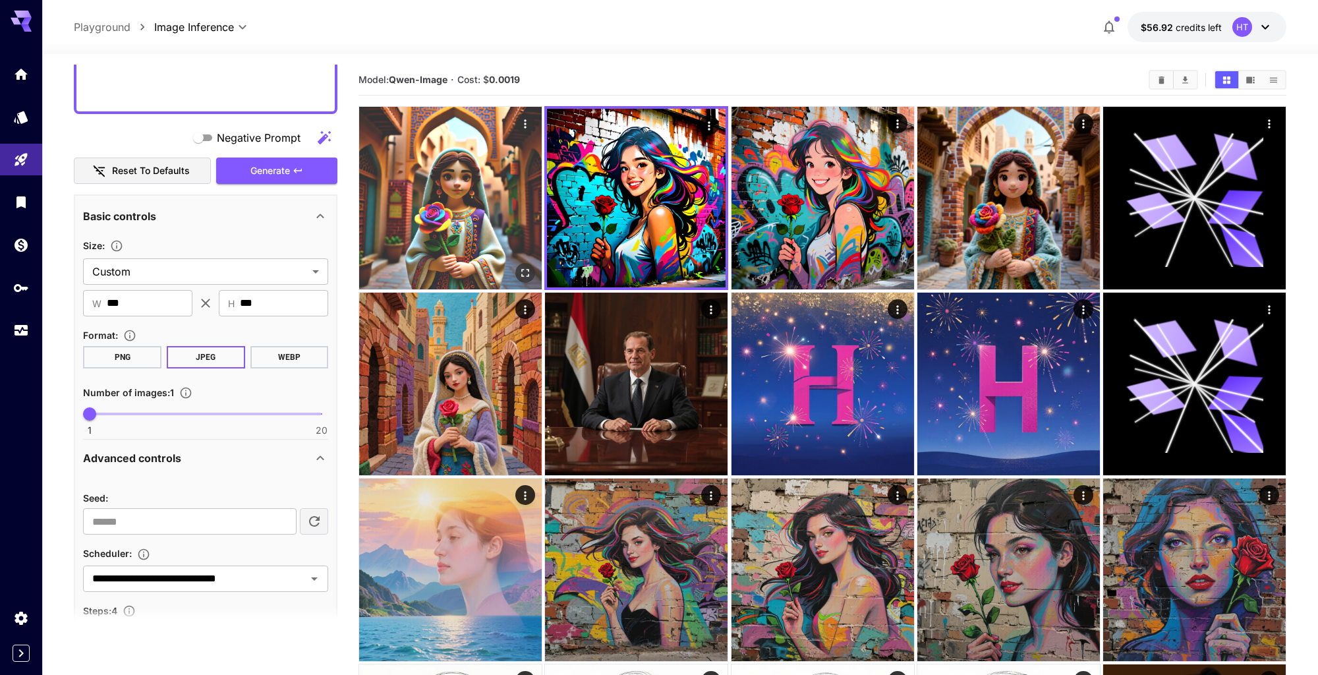
click at [503, 279] on img at bounding box center [450, 198] width 182 height 182
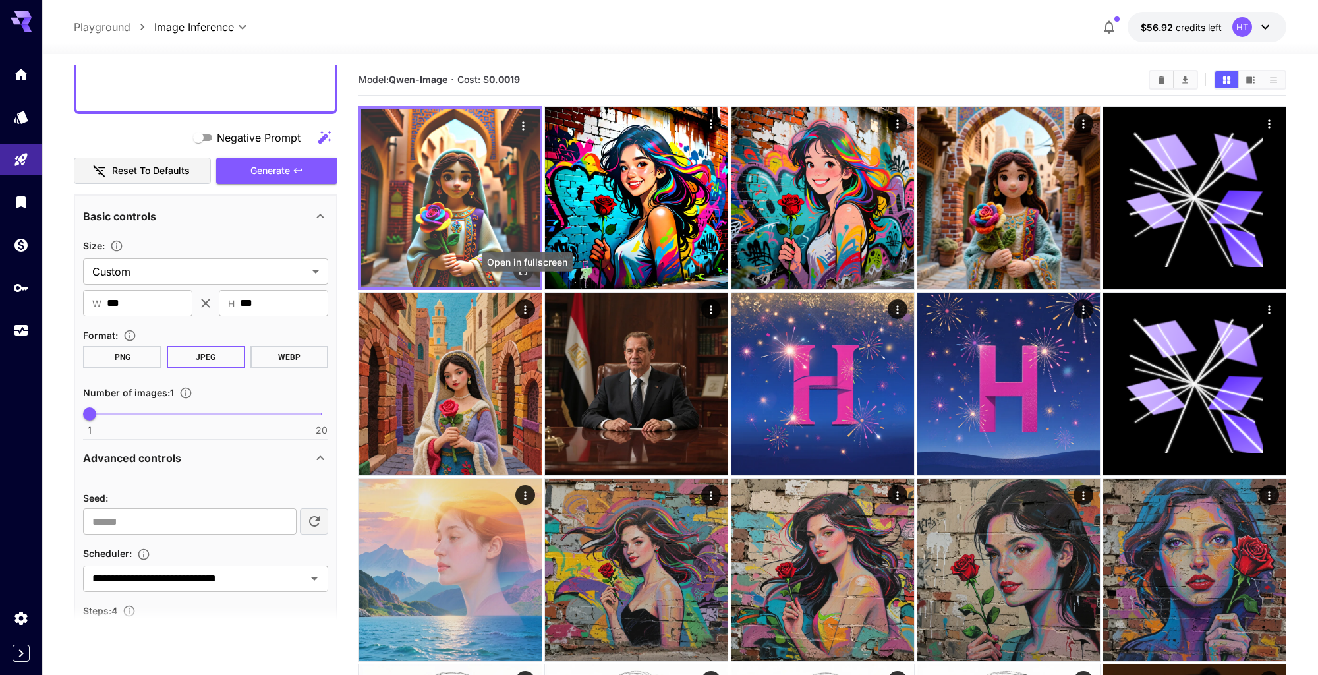
click at [524, 277] on icon "Open in fullscreen" at bounding box center [522, 270] width 13 height 13
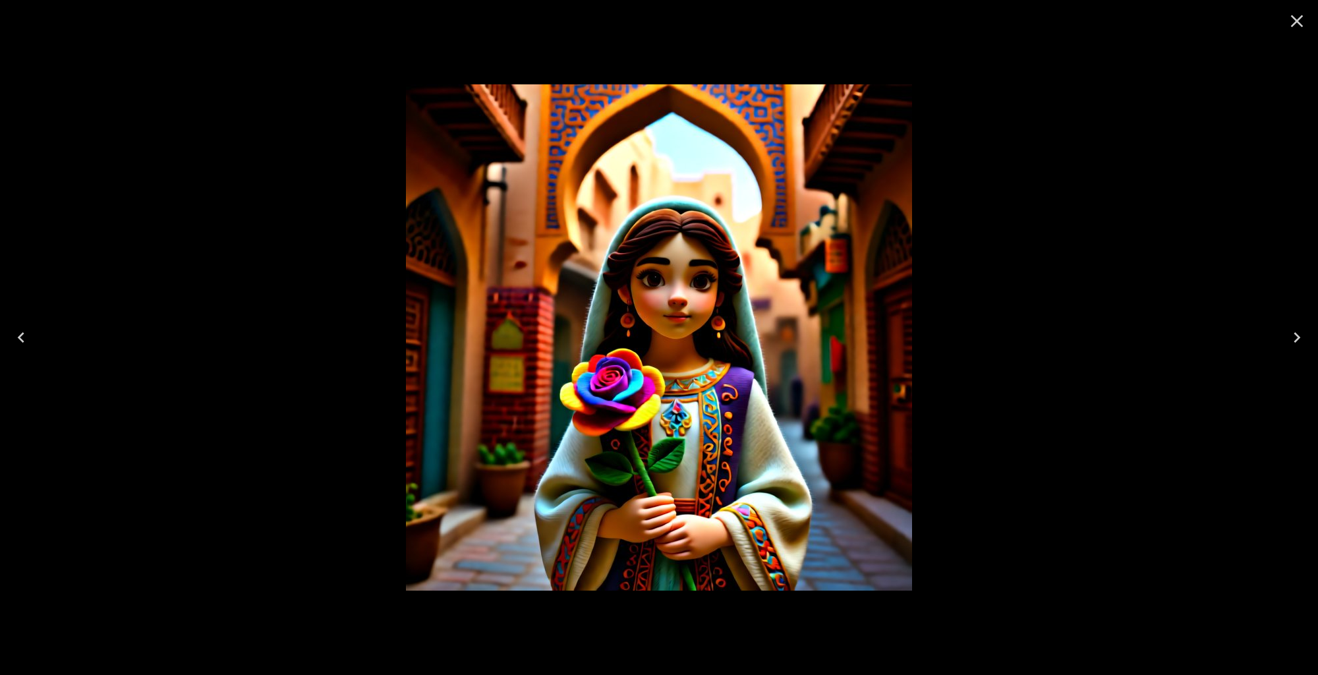
click at [1300, 23] on icon "Close" at bounding box center [1296, 21] width 21 height 21
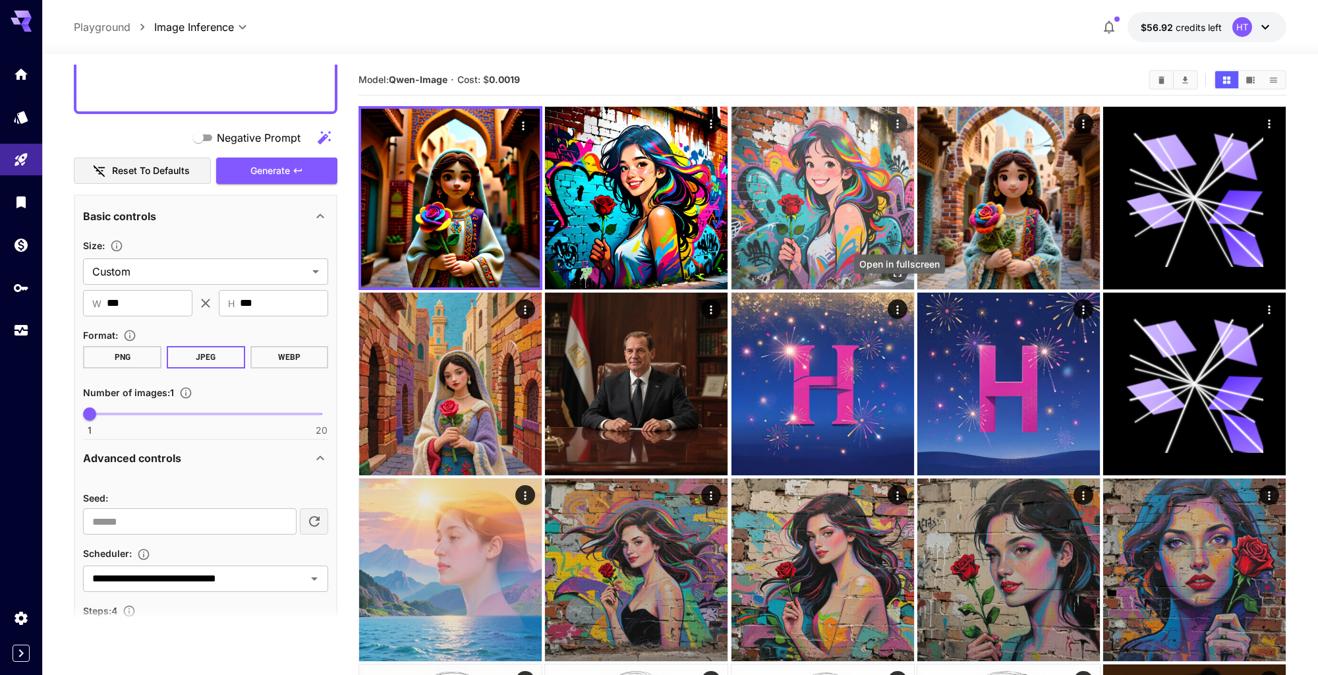
click at [895, 279] on icon "Open in fullscreen" at bounding box center [896, 272] width 13 height 13
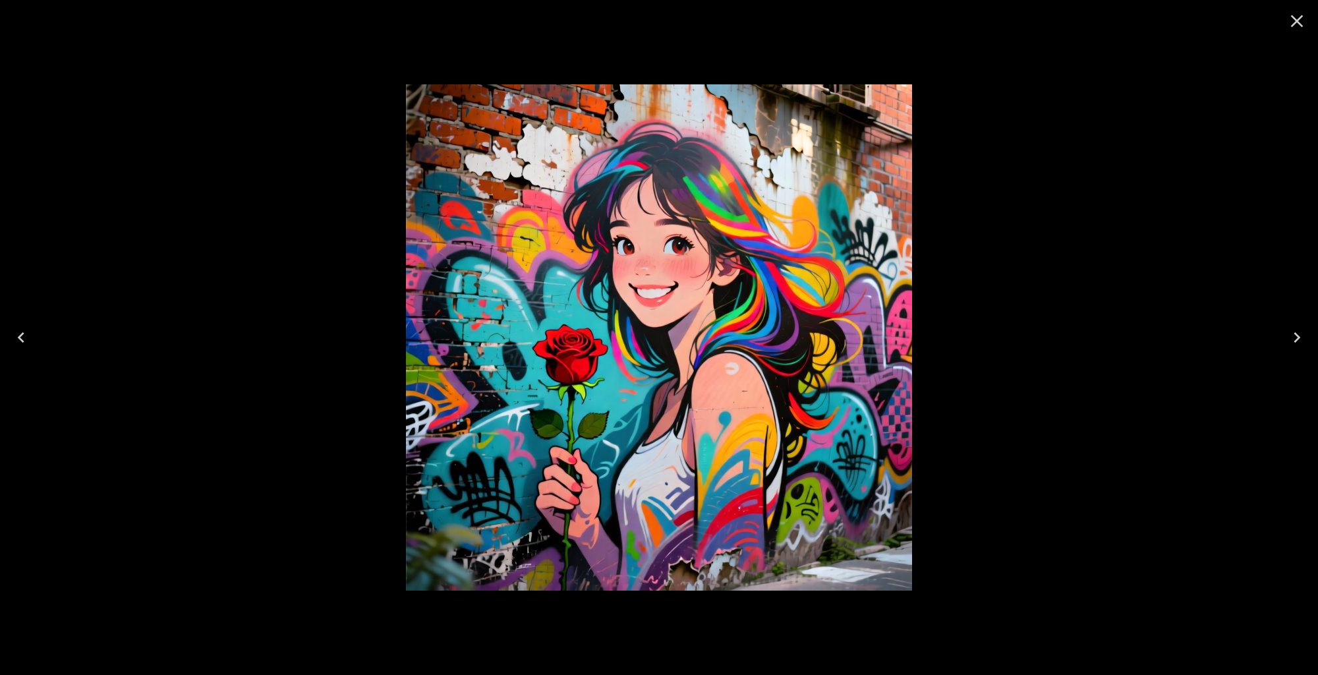
click at [1300, 34] on button "Close" at bounding box center [1297, 21] width 32 height 32
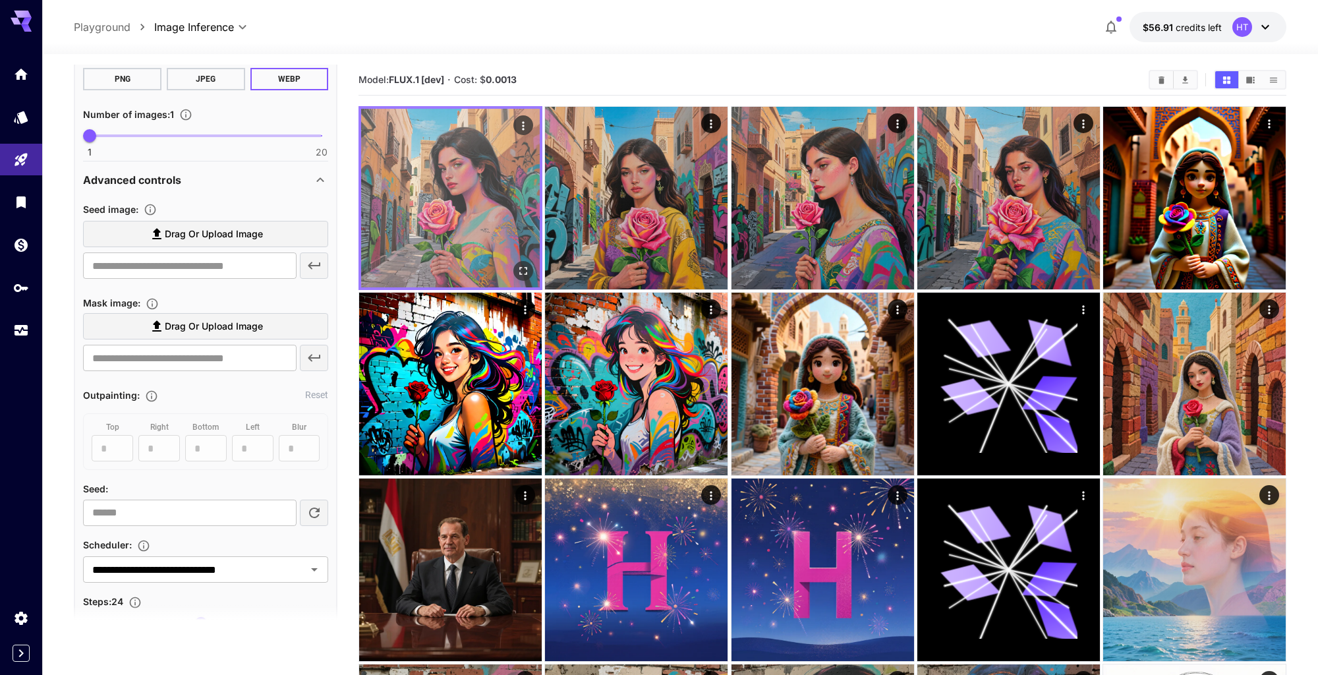
click at [494, 236] on img at bounding box center [450, 198] width 179 height 179
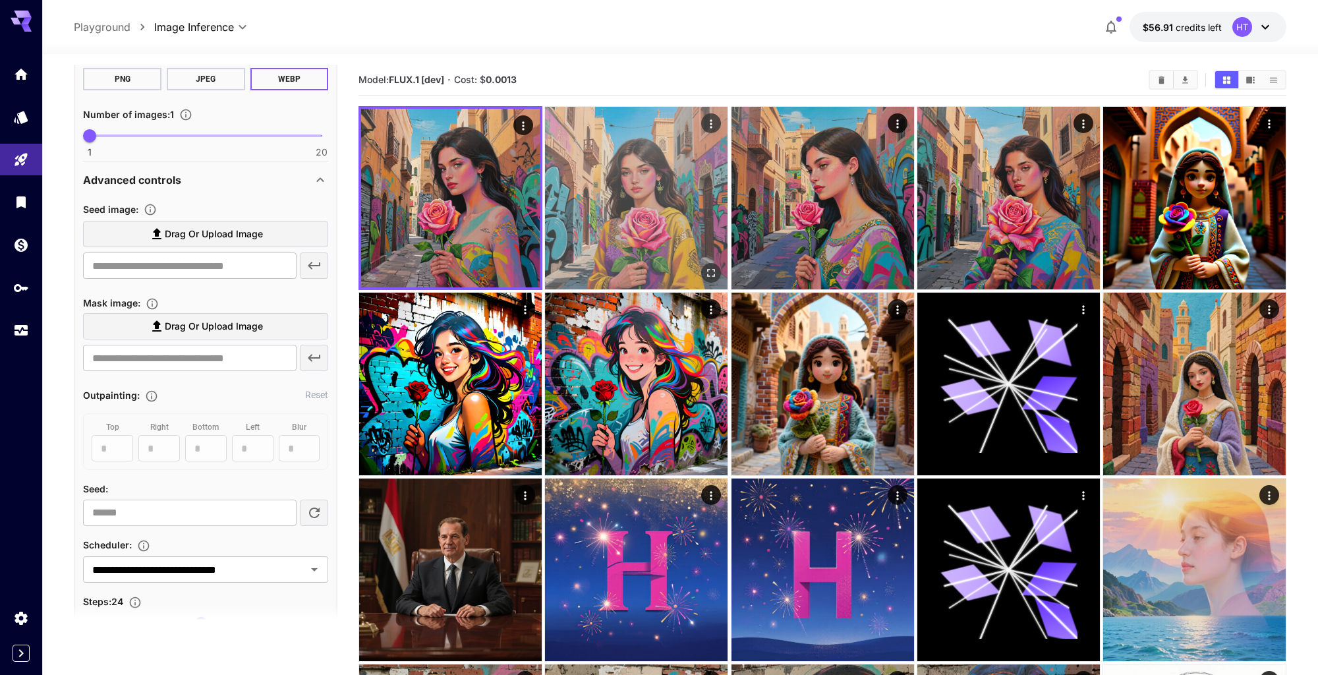
click at [617, 227] on img at bounding box center [636, 198] width 182 height 182
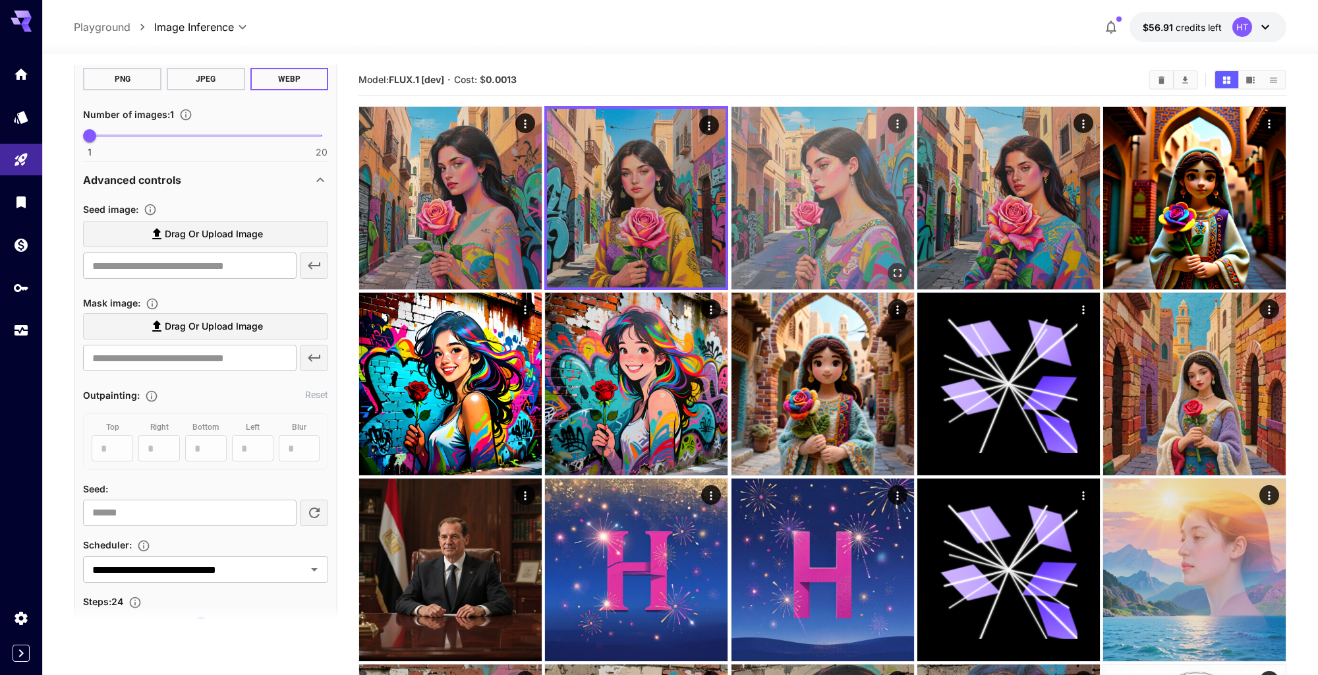
click at [773, 229] on img at bounding box center [822, 198] width 182 height 182
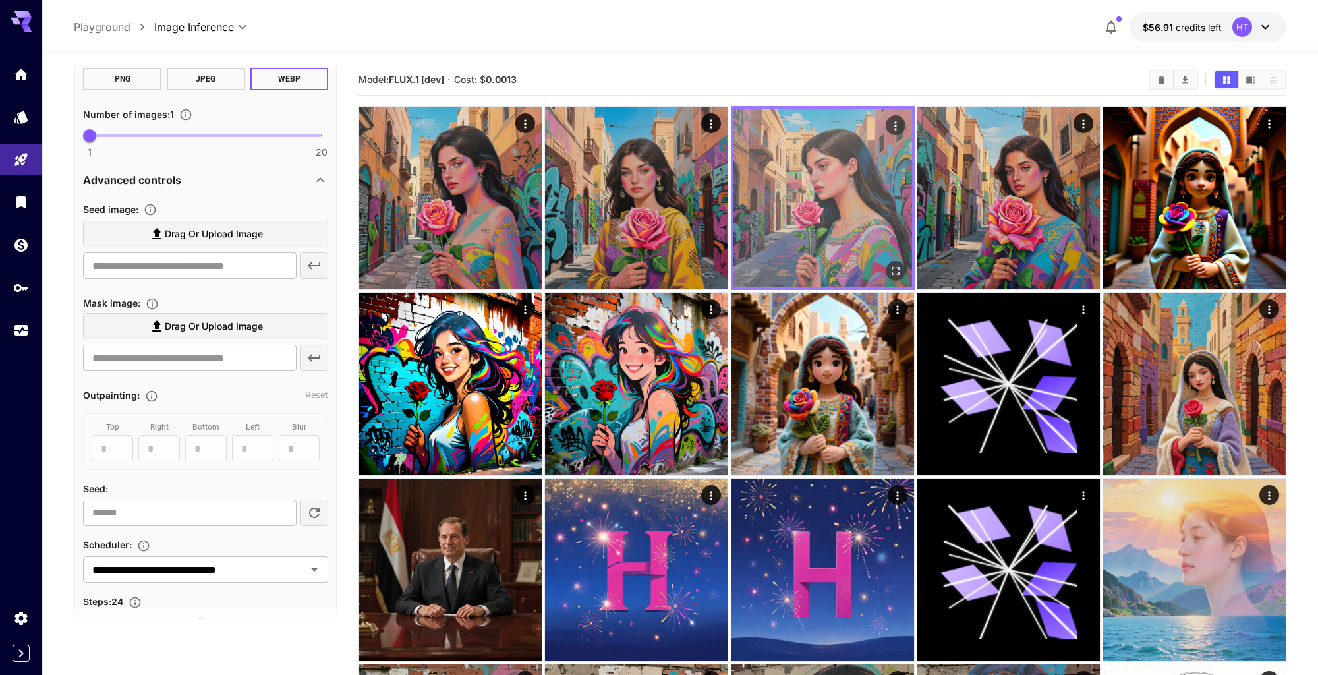
click at [910, 235] on img at bounding box center [822, 198] width 179 height 179
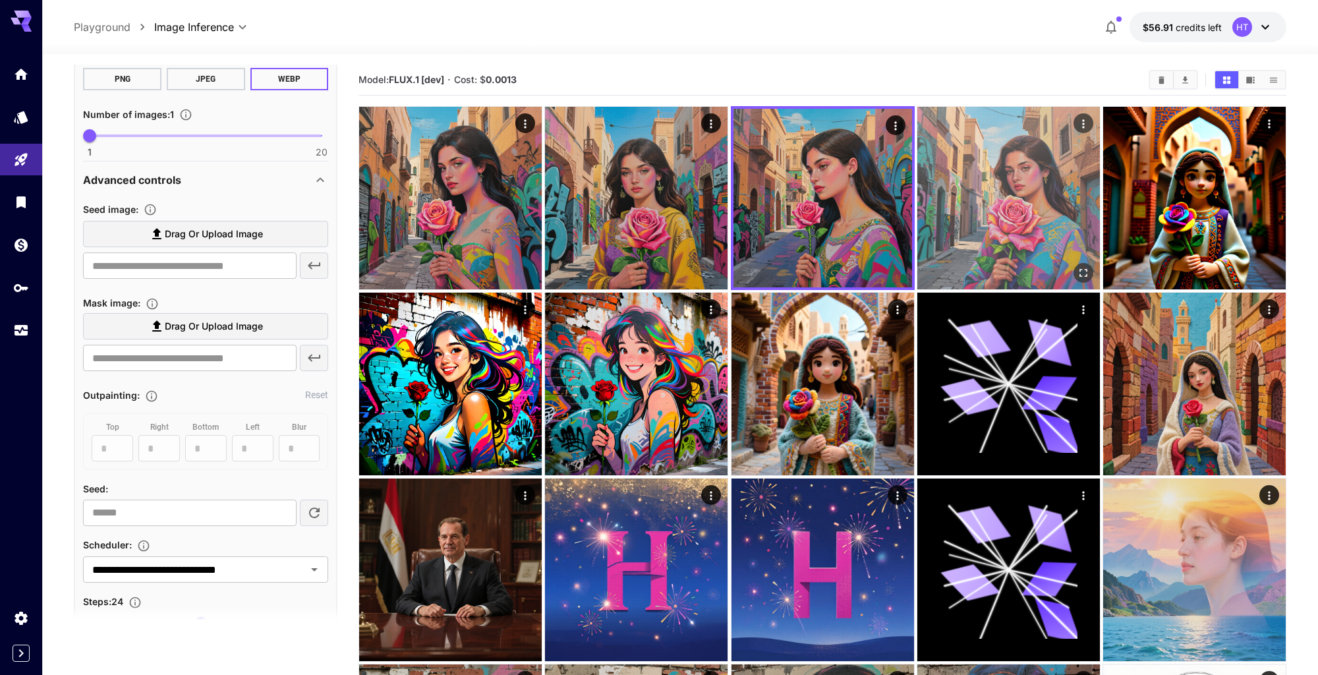
click at [971, 248] on img at bounding box center [1008, 198] width 182 height 182
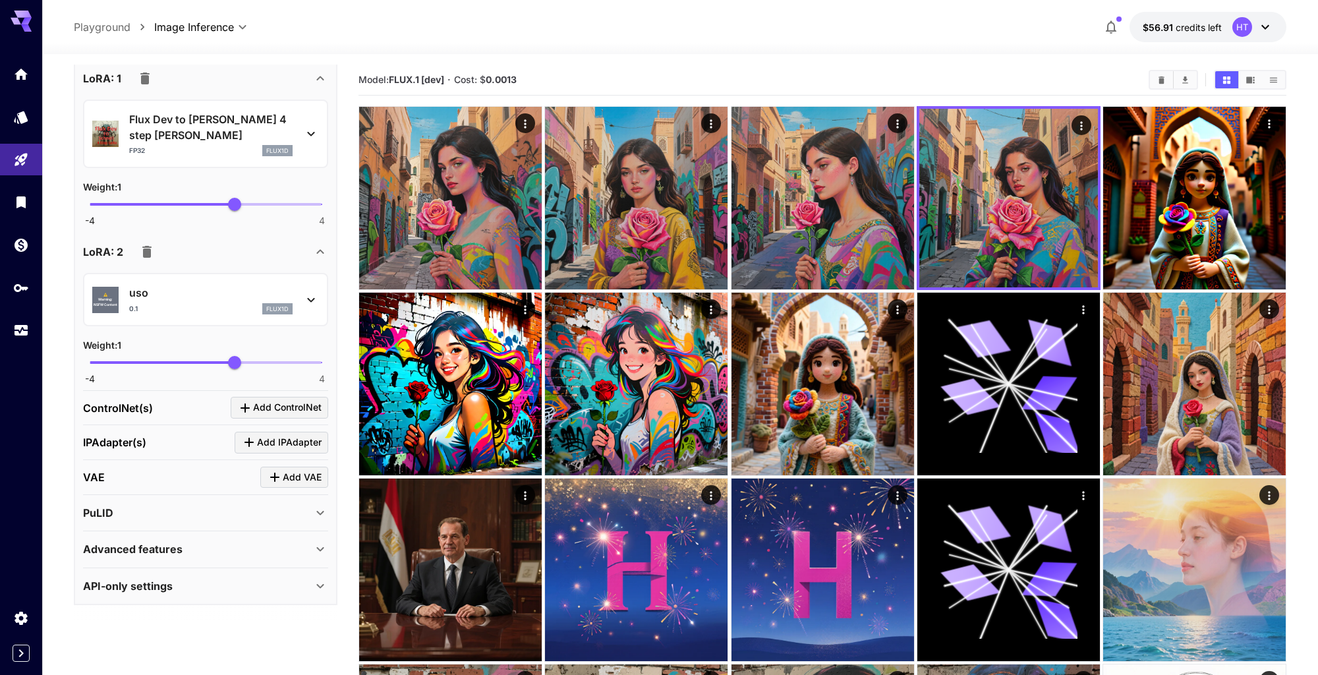
scroll to position [1599, 0]
click at [152, 258] on icon "button" at bounding box center [146, 252] width 9 height 12
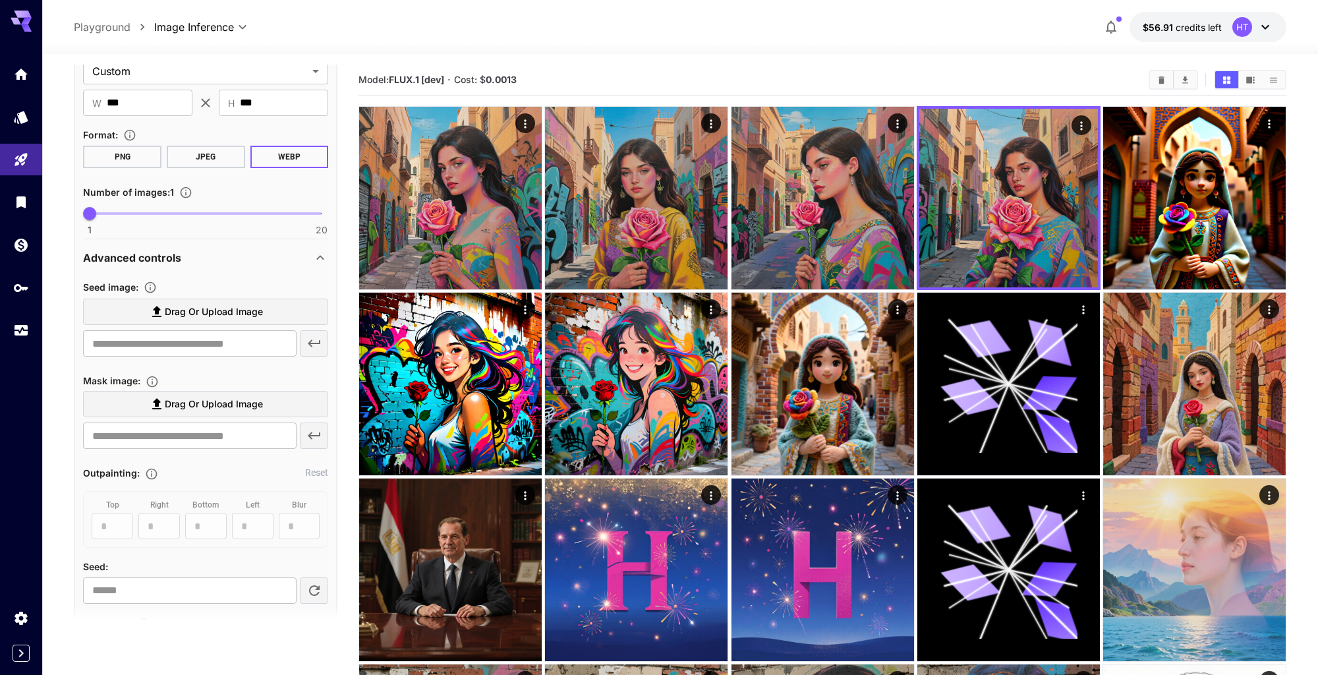
scroll to position [576, 0]
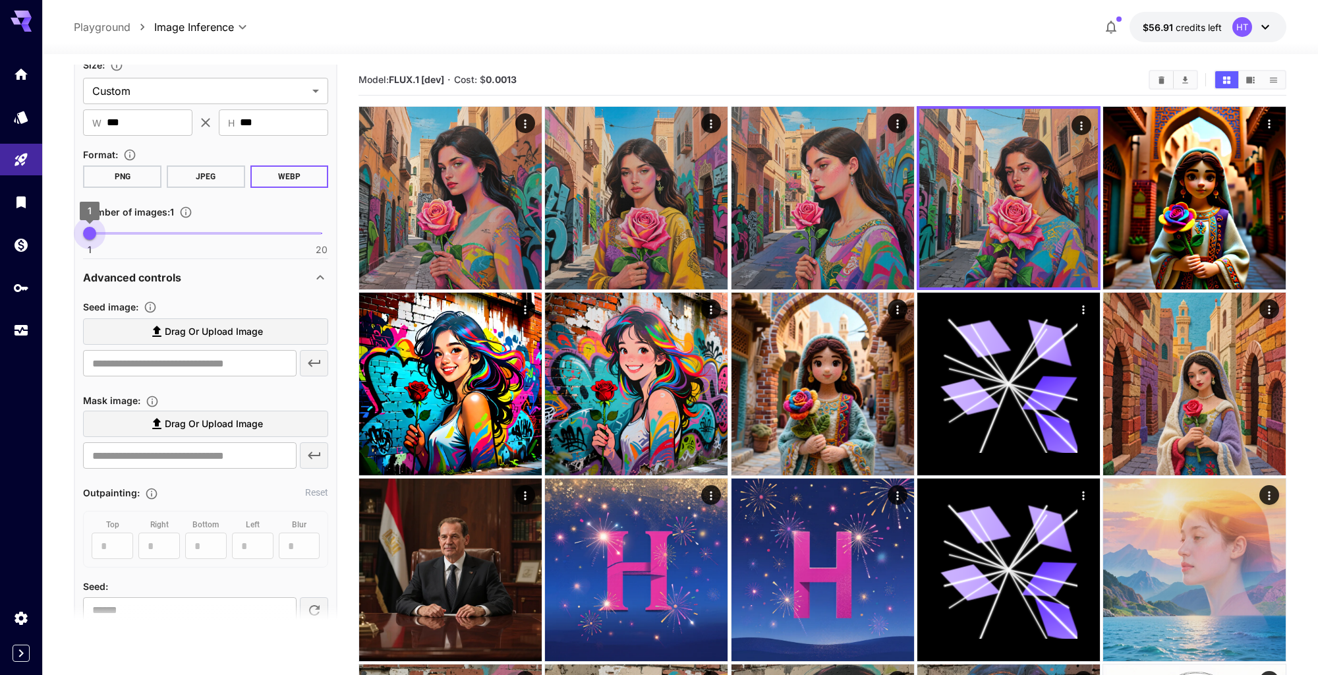
type input "*"
drag, startPoint x: 87, startPoint y: 294, endPoint x: 99, endPoint y: 294, distance: 11.9
click at [99, 240] on span "2" at bounding box center [102, 233] width 13 height 13
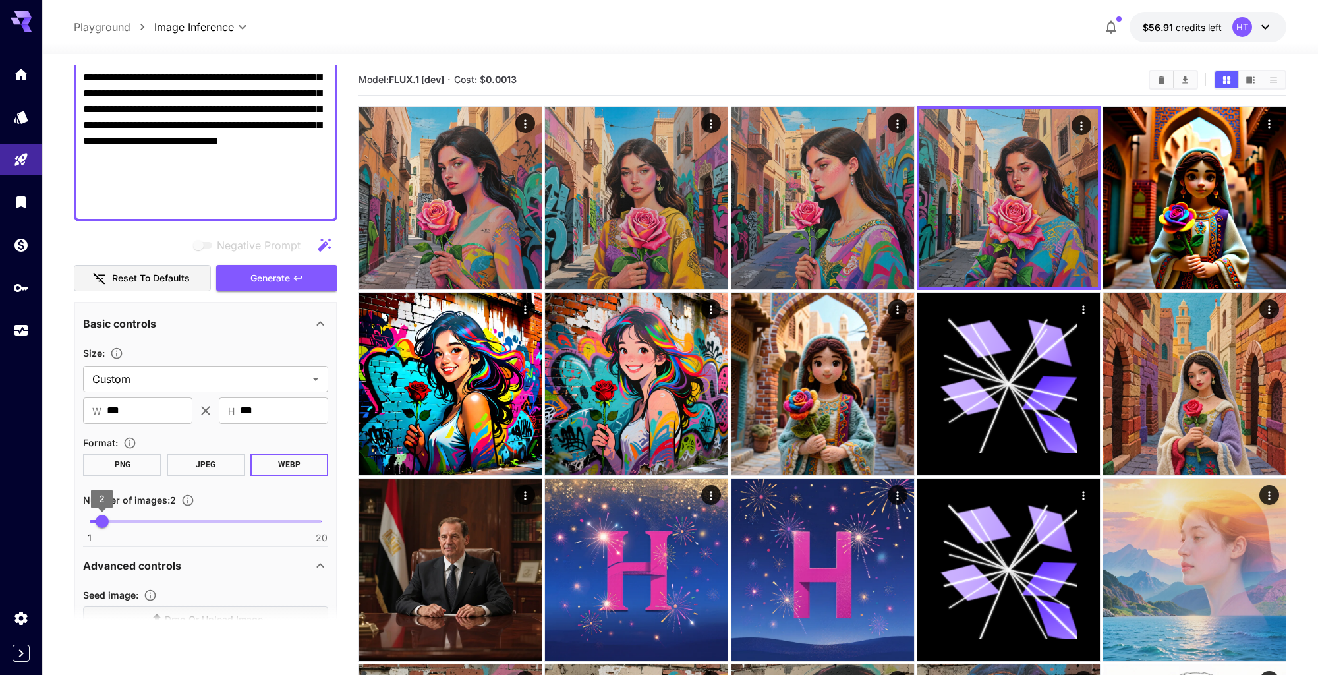
scroll to position [272, 0]
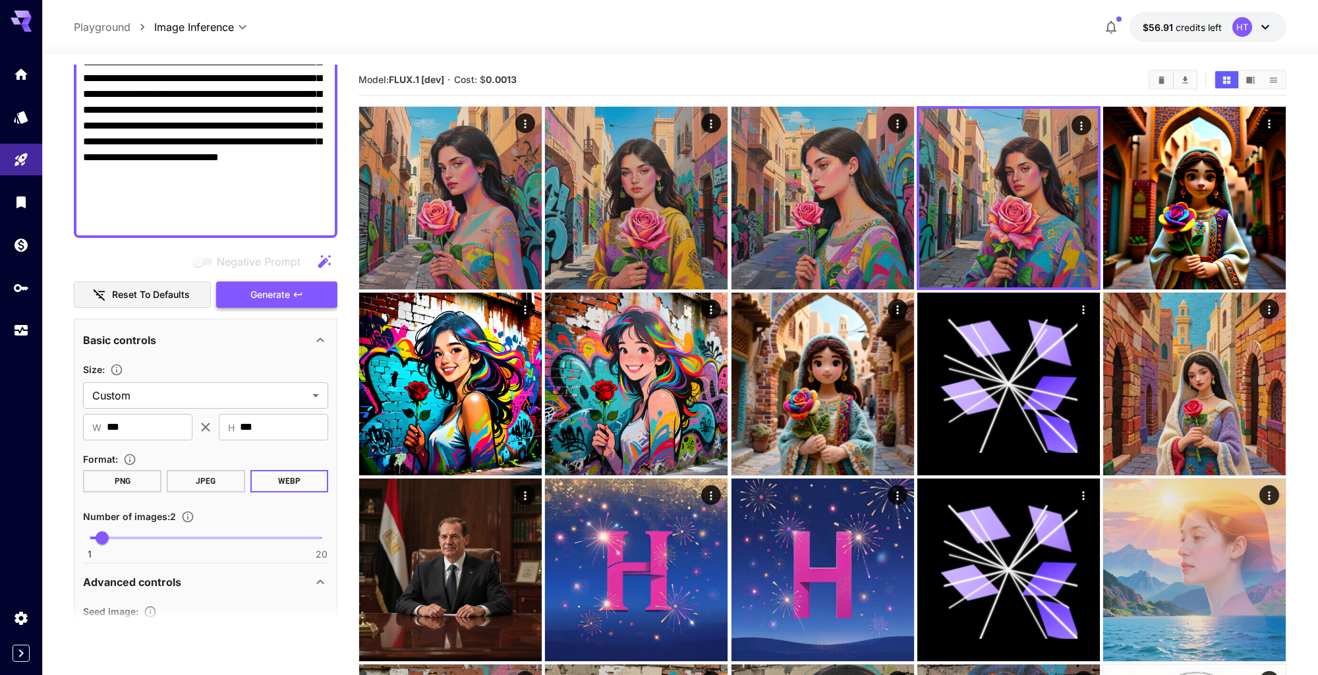
click at [278, 303] on span "Generate" at bounding box center [270, 295] width 40 height 16
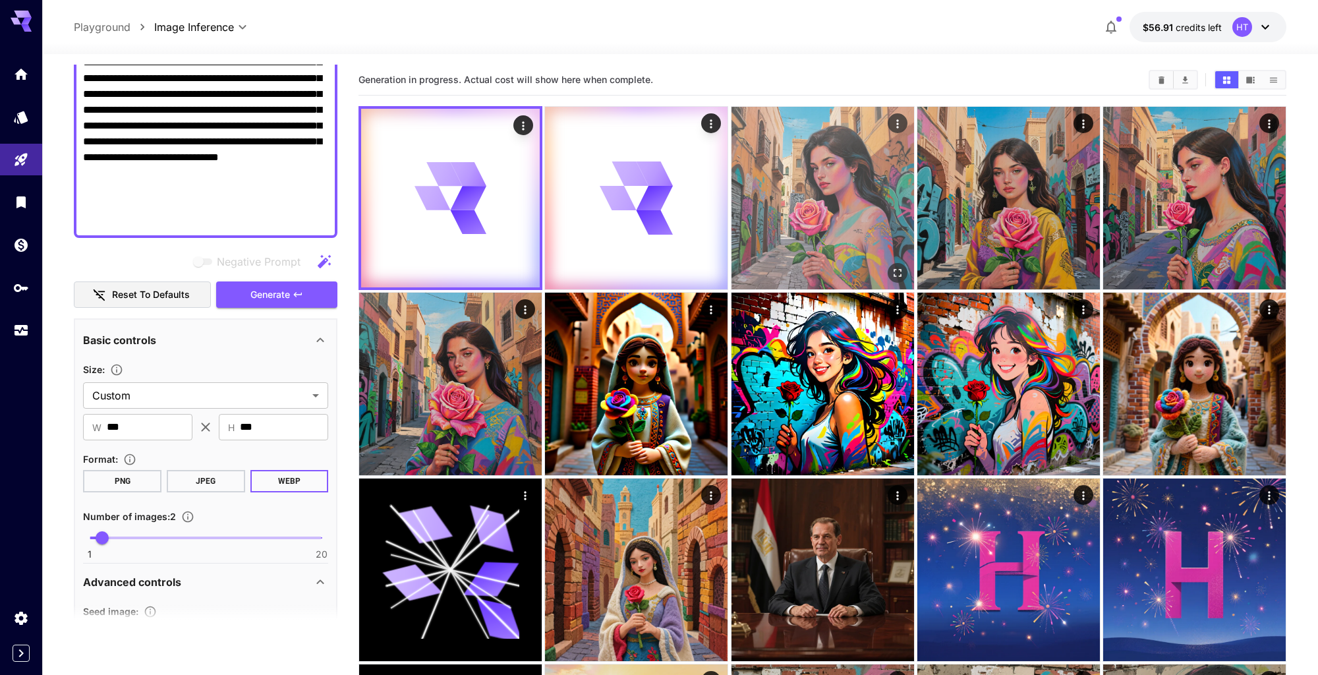
click at [830, 227] on img at bounding box center [822, 198] width 182 height 182
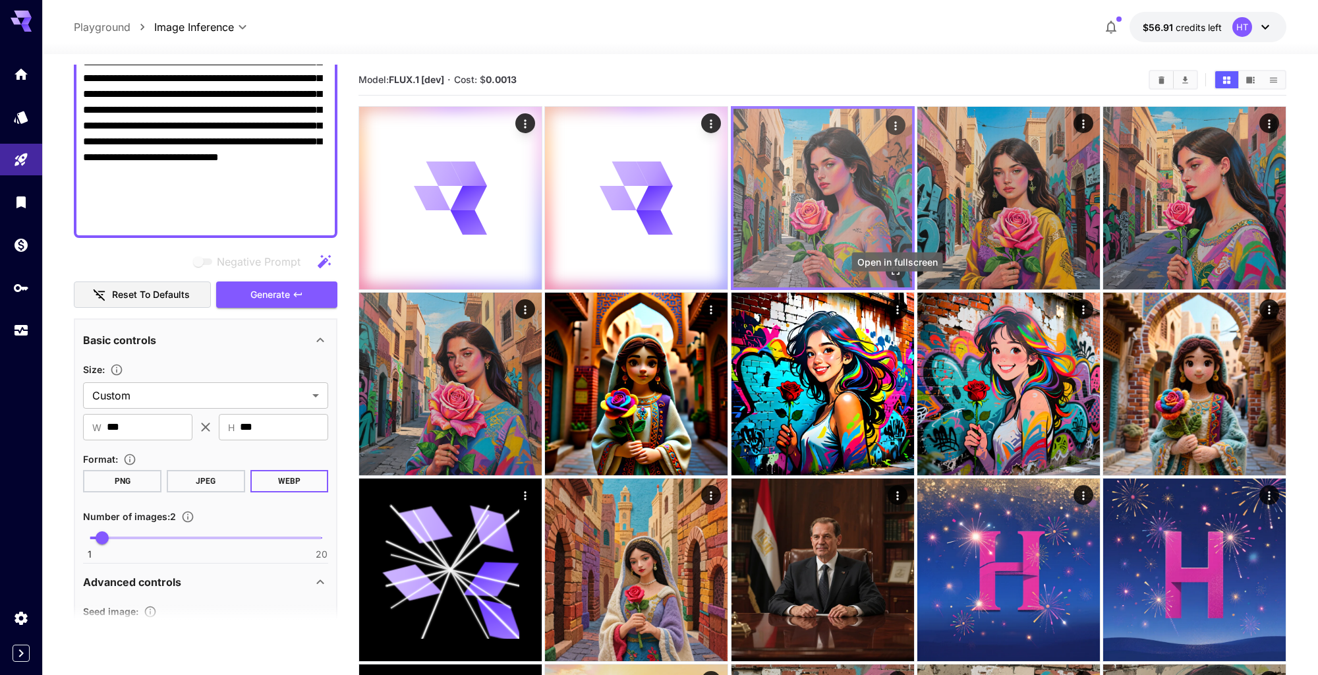
click at [896, 277] on icon "Open in fullscreen" at bounding box center [894, 270] width 13 height 13
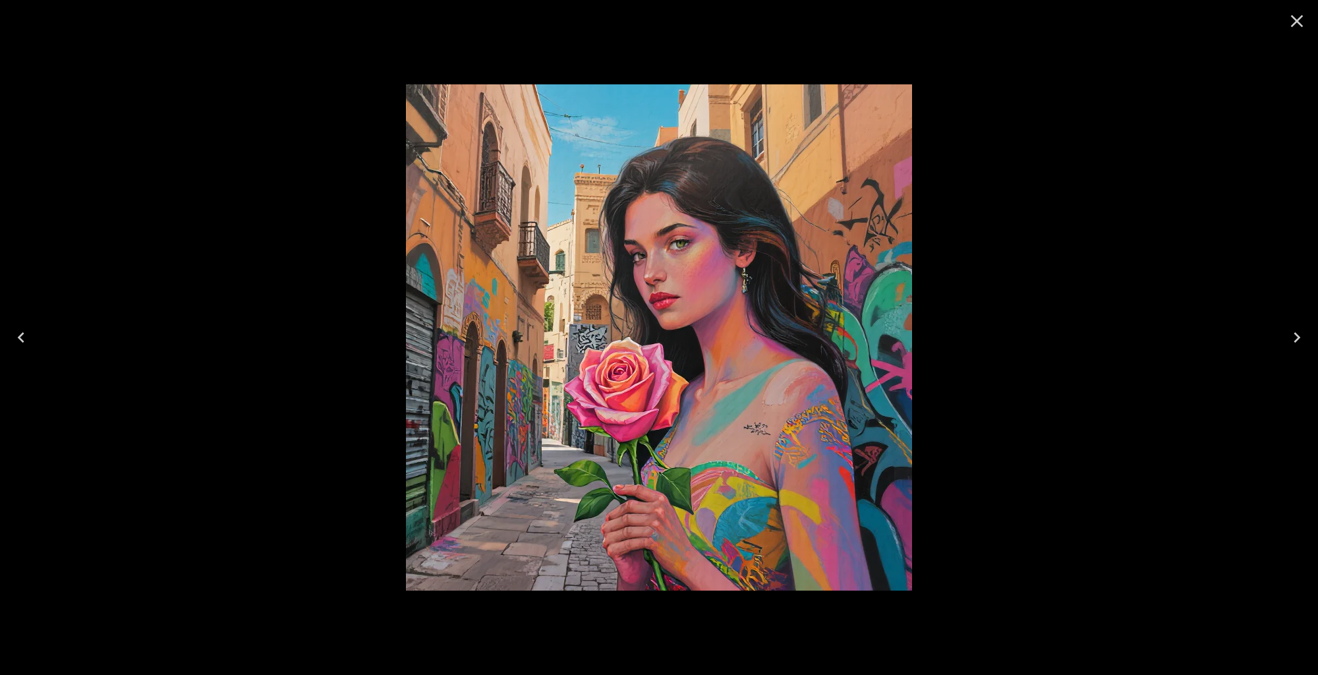
click at [1296, 26] on icon "Close" at bounding box center [1296, 21] width 21 height 21
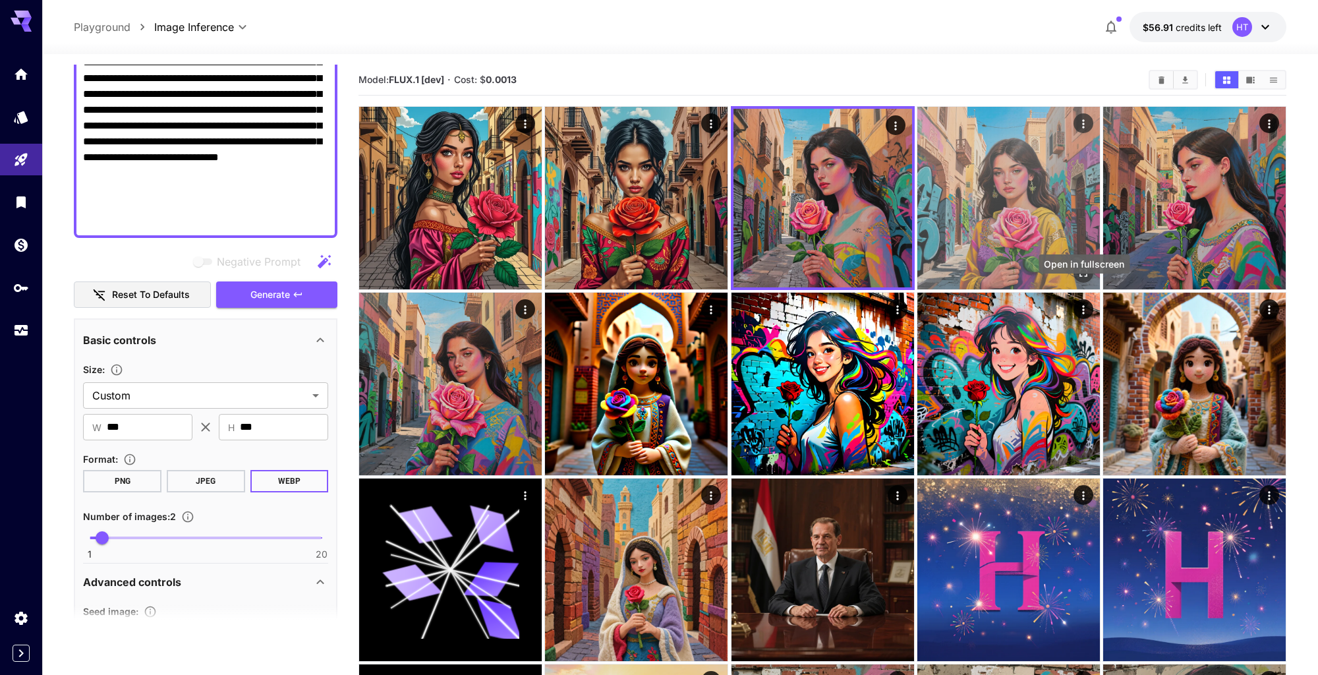
click at [1084, 279] on icon "Open in fullscreen" at bounding box center [1082, 272] width 13 height 13
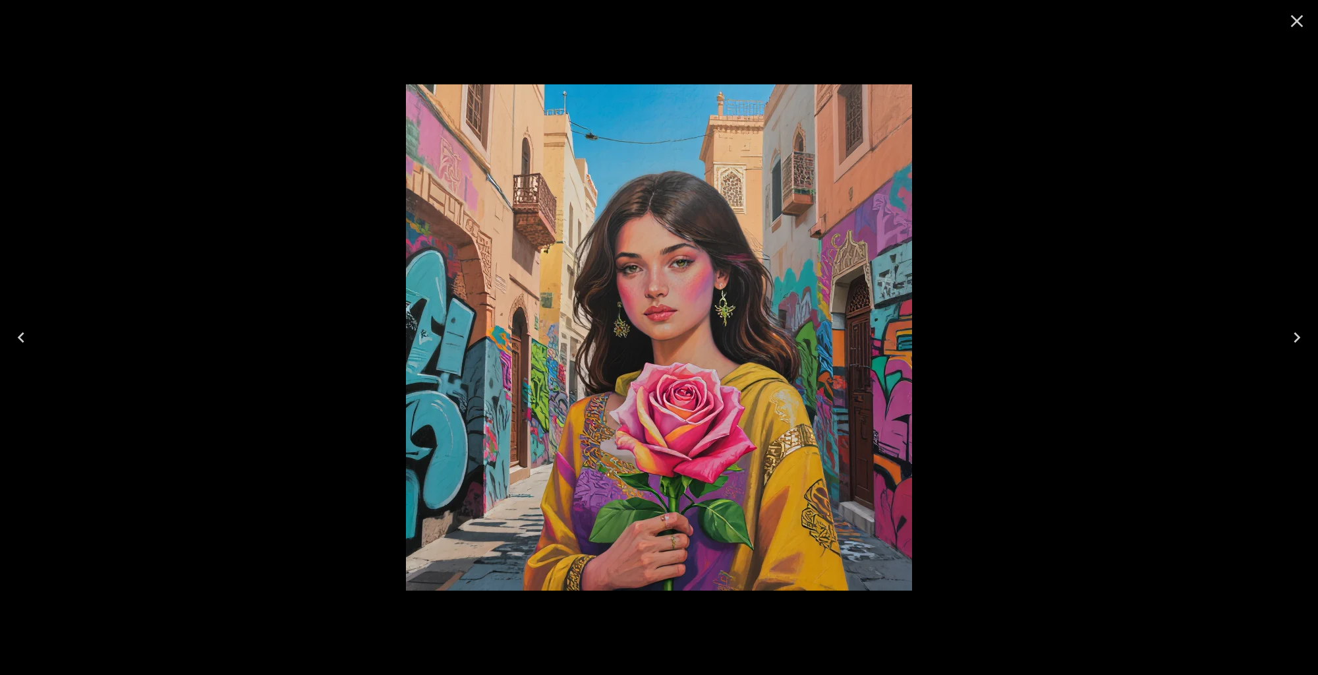
click at [1298, 21] on icon "Close" at bounding box center [1296, 21] width 21 height 21
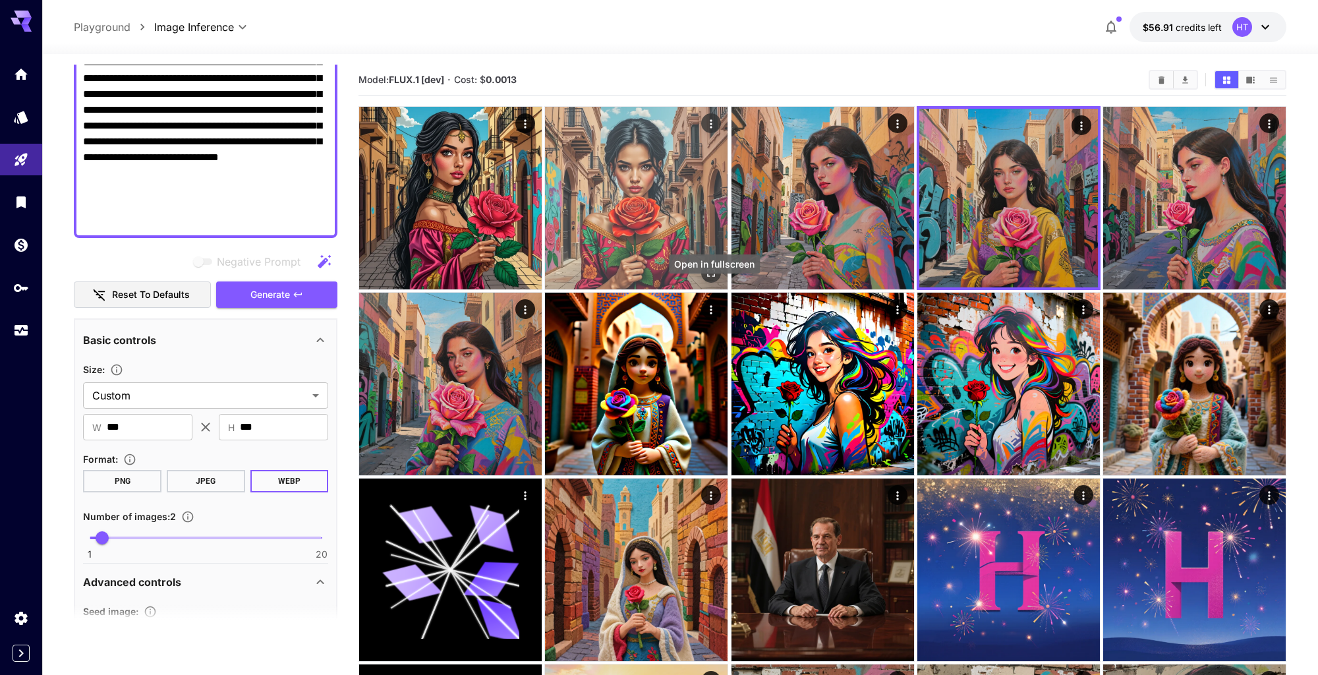
click at [711, 279] on icon "Open in fullscreen" at bounding box center [710, 272] width 13 height 13
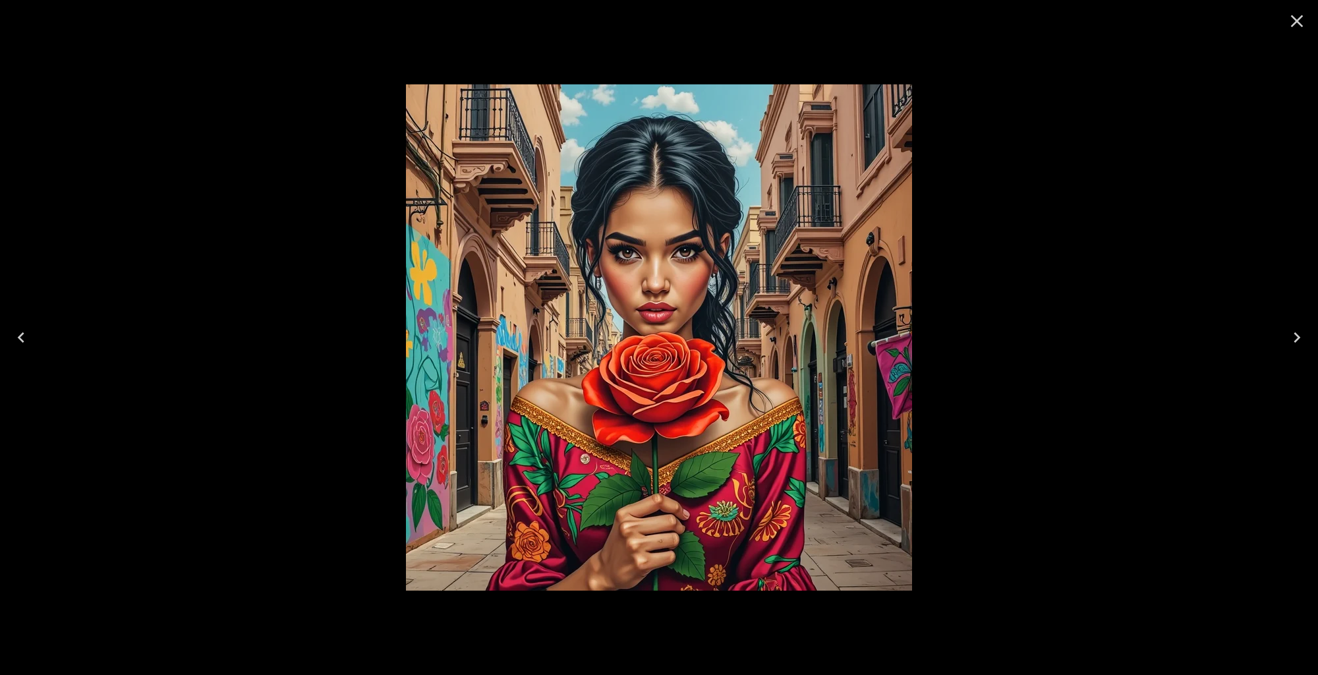
click at [1296, 22] on icon "Close" at bounding box center [1297, 21] width 13 height 13
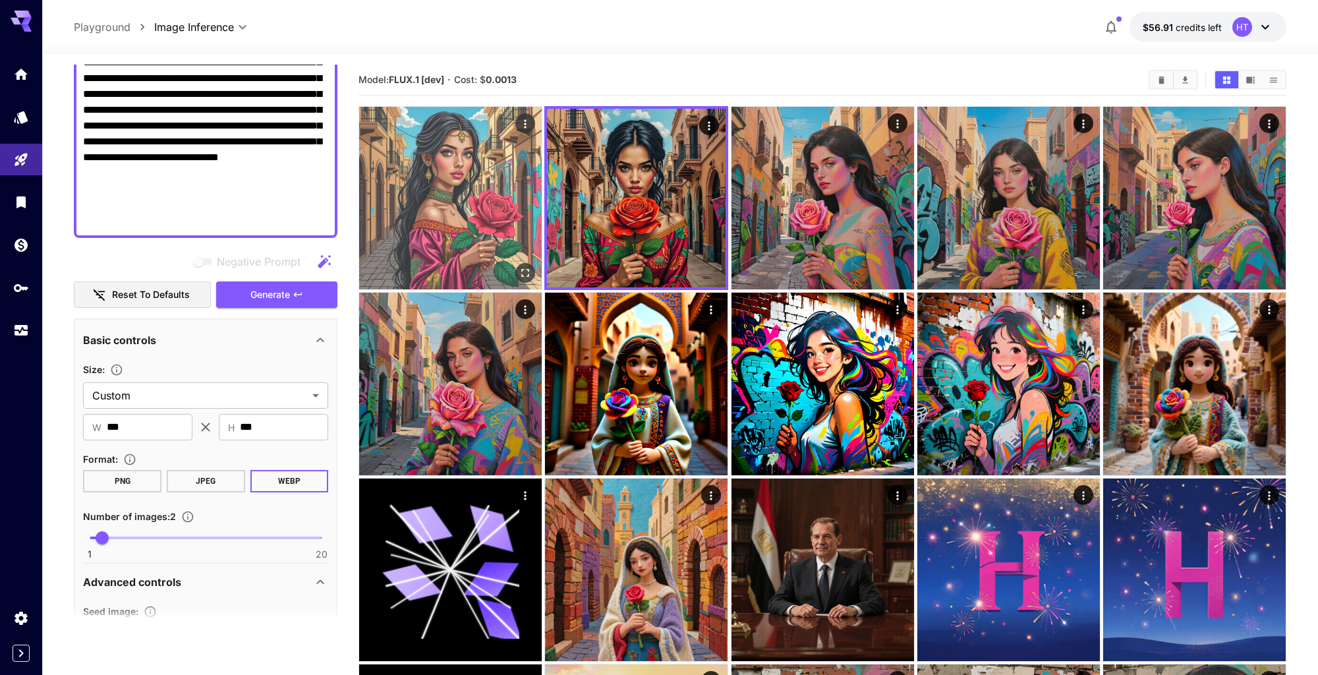
click at [528, 279] on icon "Open in fullscreen" at bounding box center [524, 272] width 13 height 13
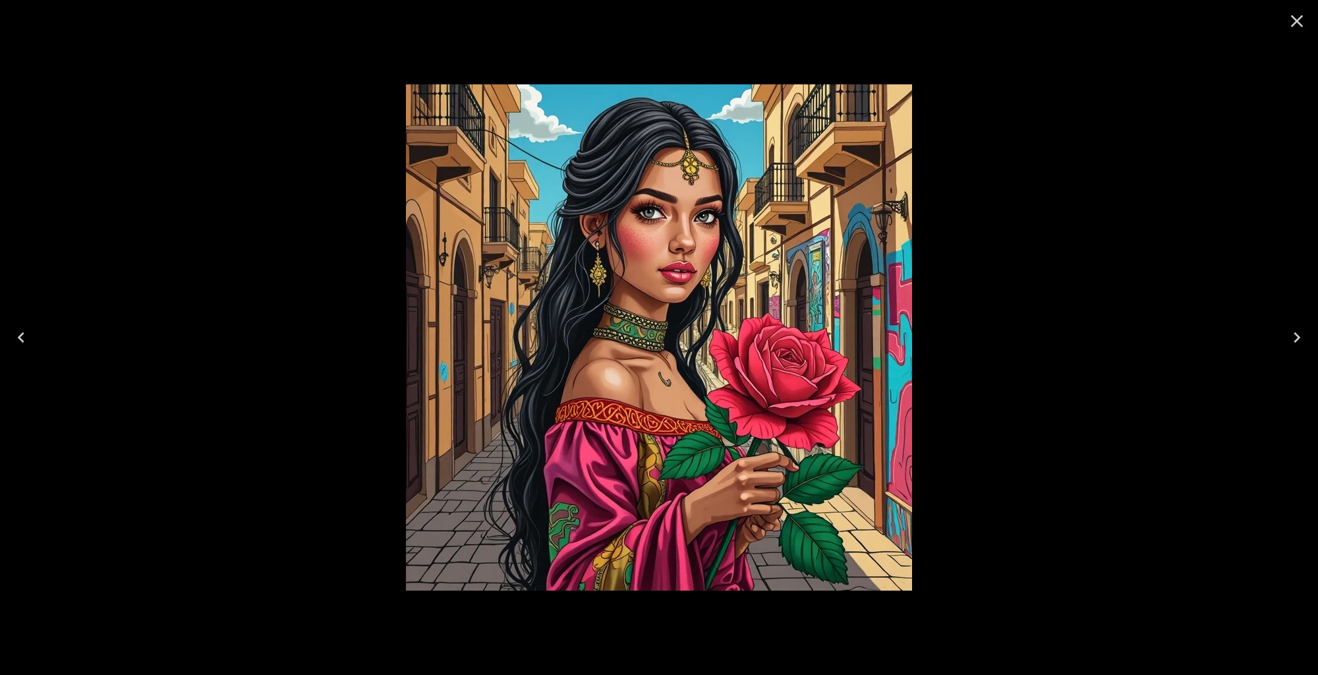
click at [1294, 24] on icon "Close" at bounding box center [1296, 21] width 21 height 21
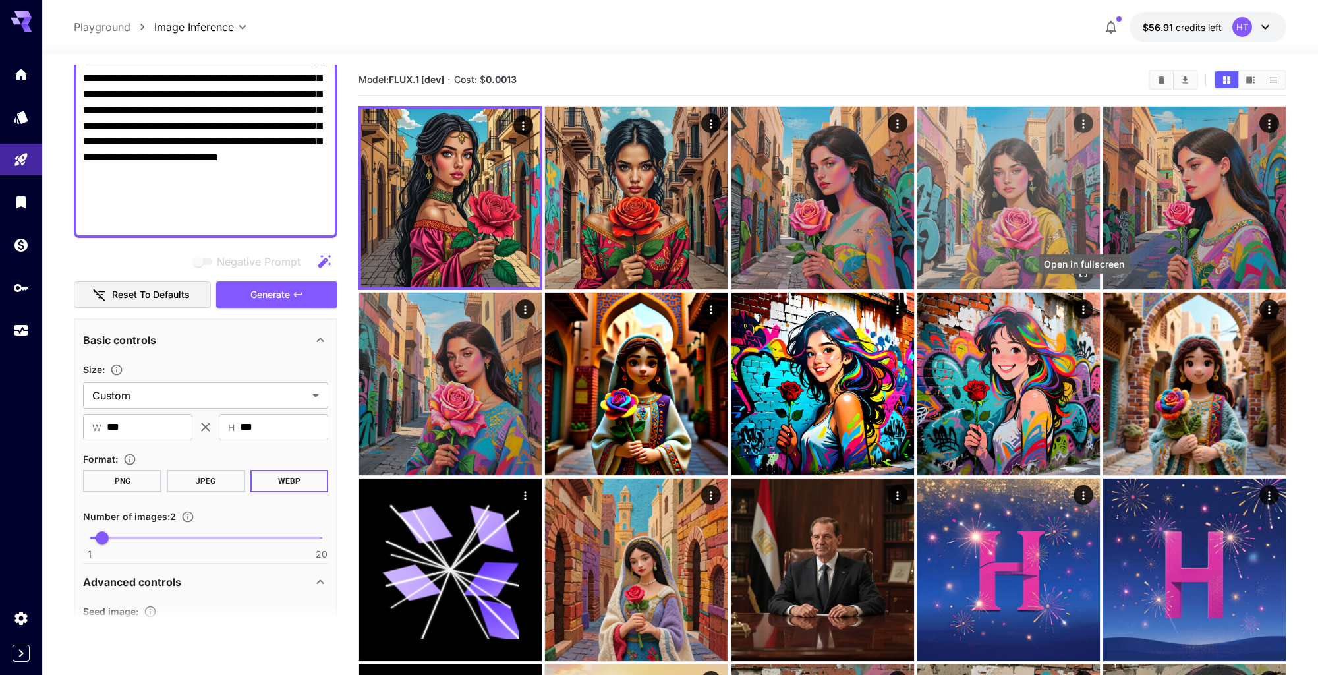
click at [1084, 279] on icon "Open in fullscreen" at bounding box center [1082, 272] width 13 height 13
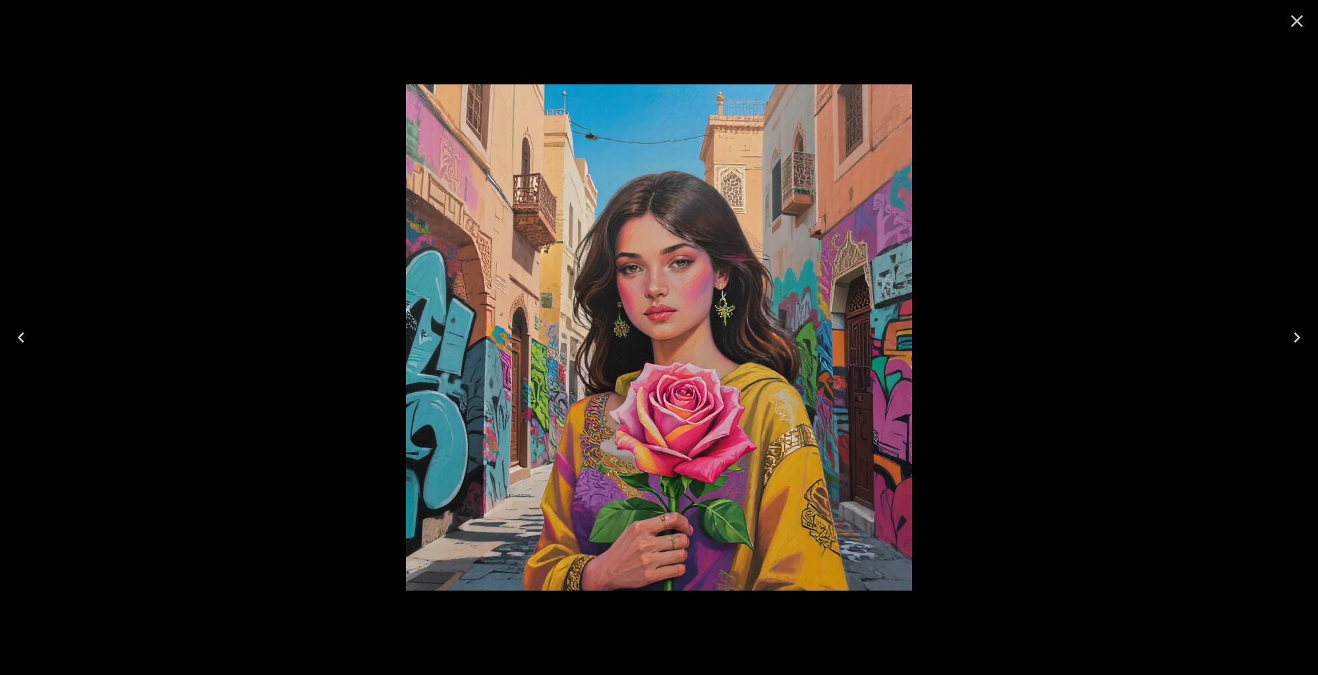
click at [1302, 20] on icon "Close" at bounding box center [1296, 21] width 21 height 21
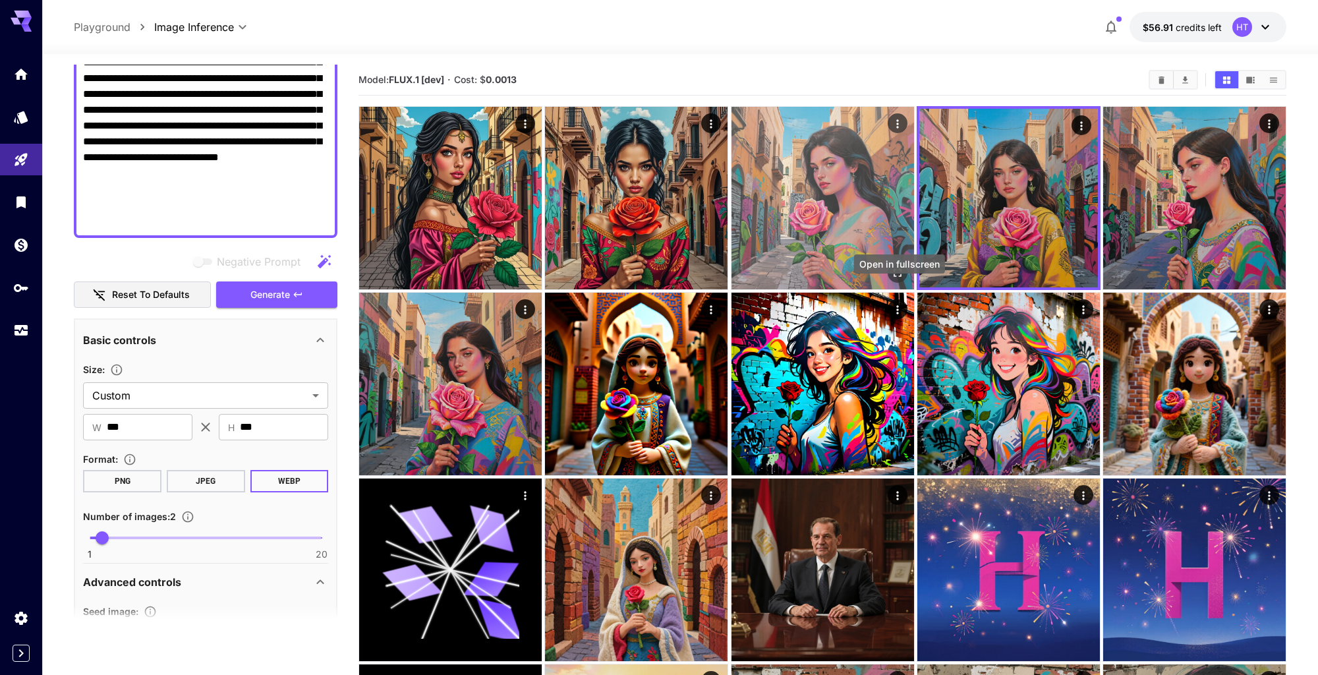
click at [902, 279] on icon "Open in fullscreen" at bounding box center [896, 272] width 13 height 13
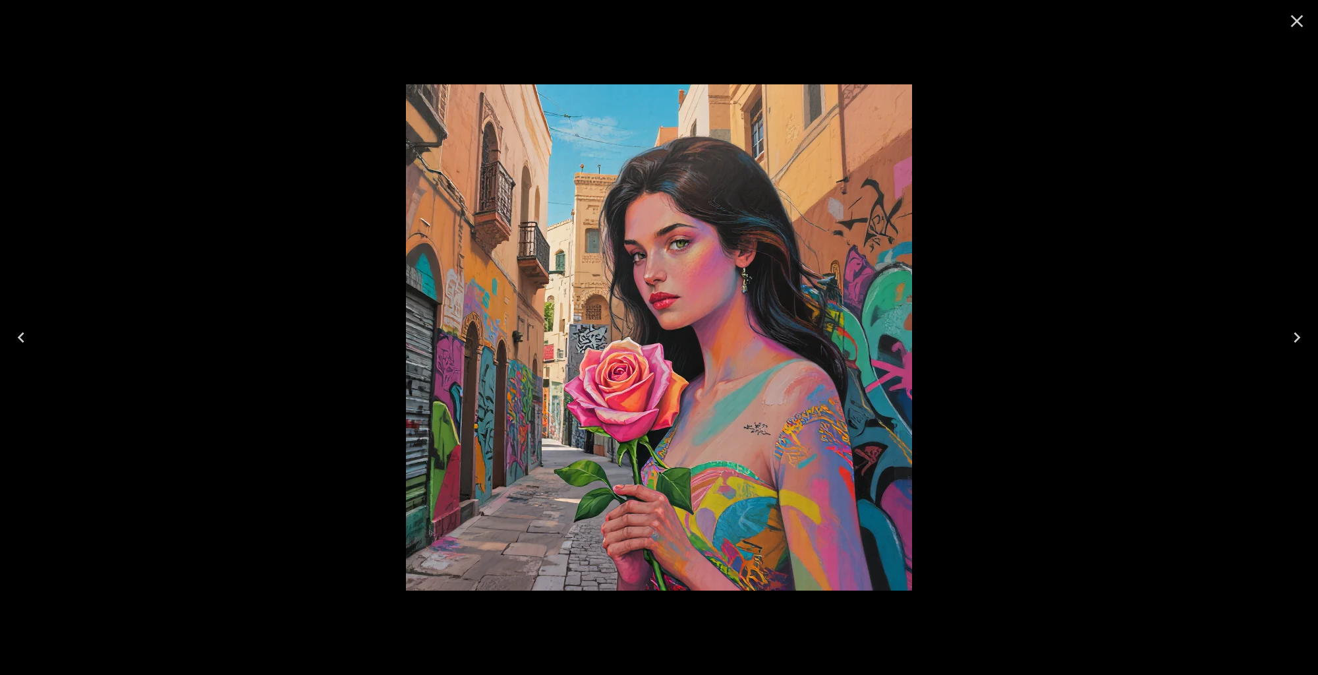
click at [1292, 32] on button "Close" at bounding box center [1297, 21] width 32 height 32
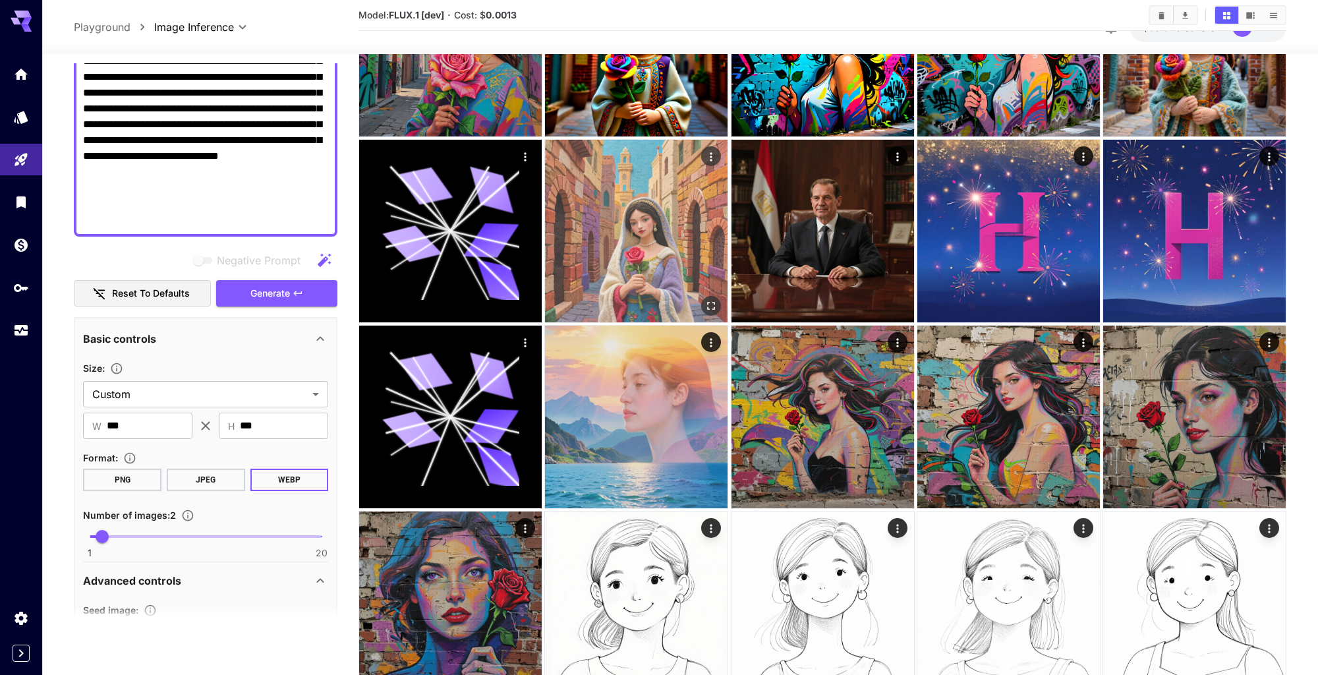
scroll to position [336, 0]
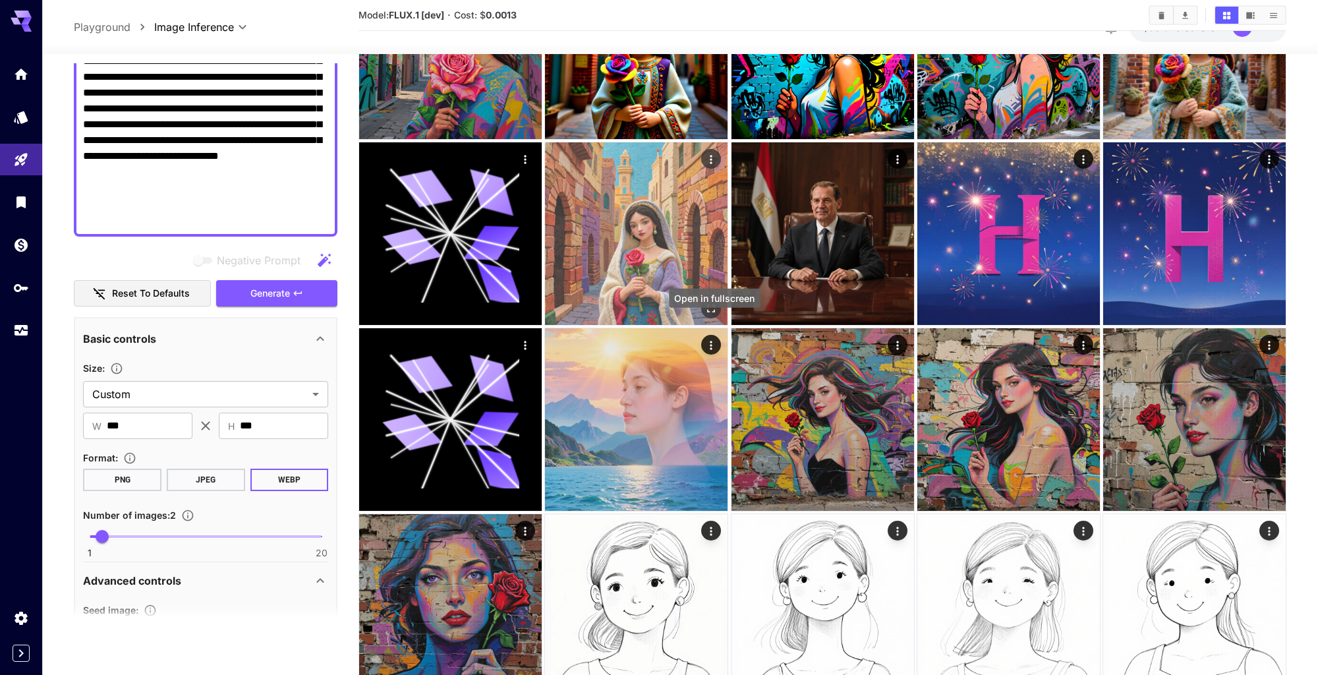
click at [711, 315] on icon "Open in fullscreen" at bounding box center [710, 308] width 13 height 13
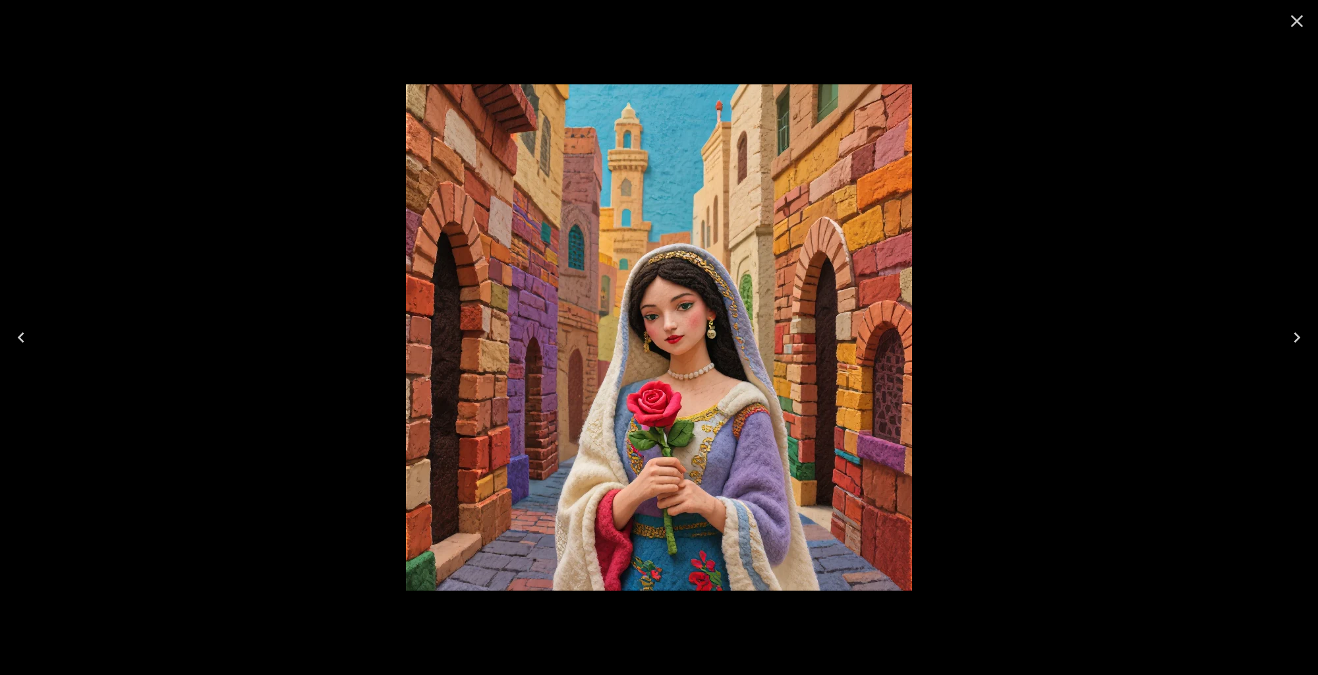
click at [1295, 20] on icon "Close" at bounding box center [1297, 21] width 13 height 13
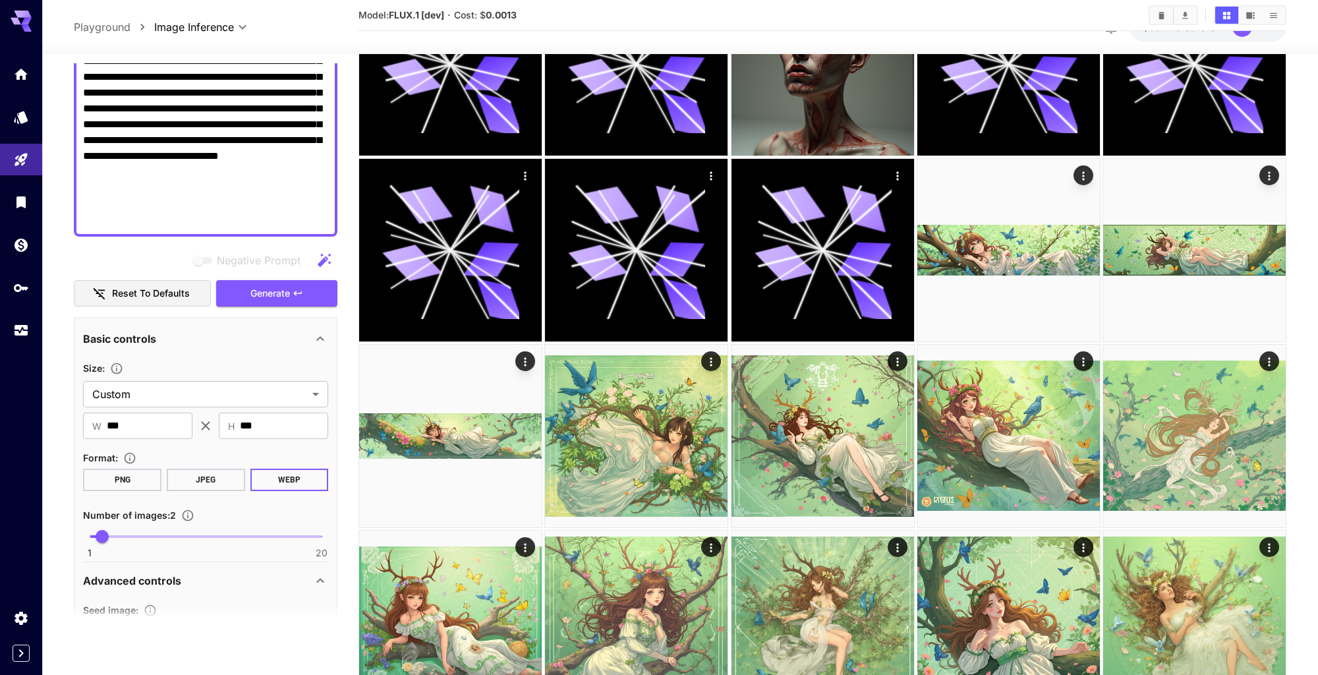
scroll to position [2743, 0]
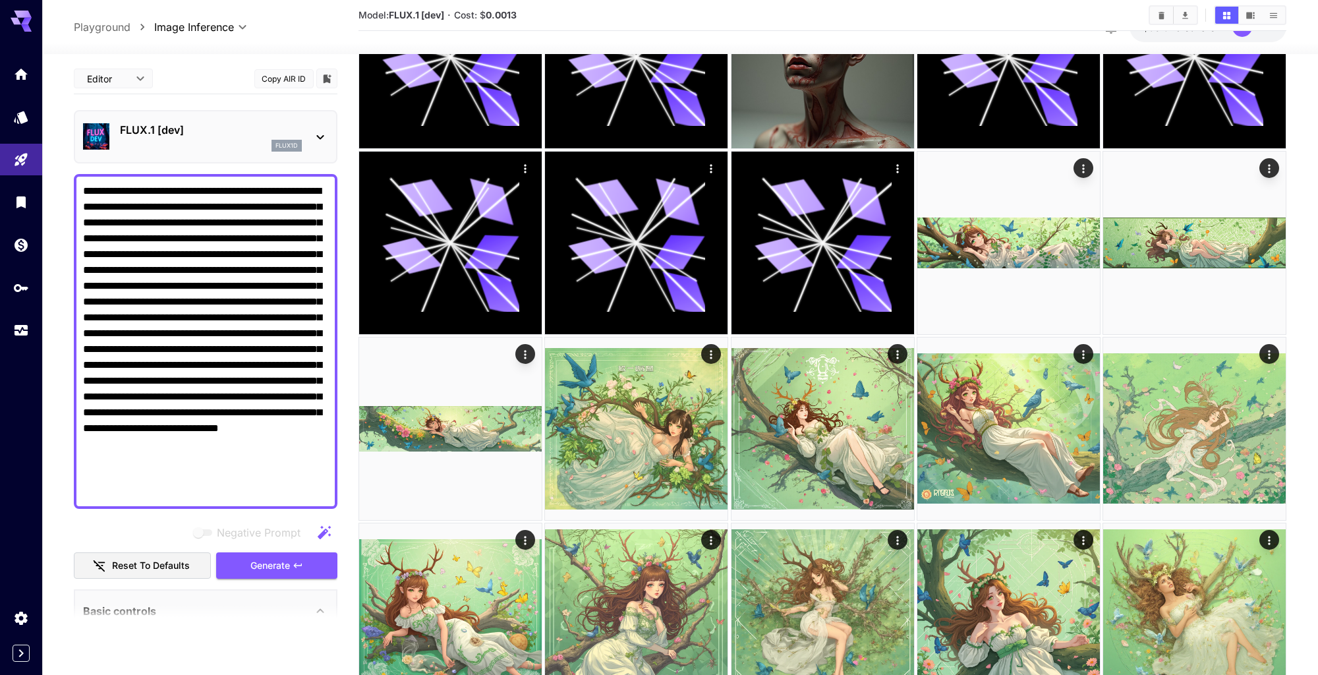
scroll to position [272, 0]
